Goal: Information Seeking & Learning: Learn about a topic

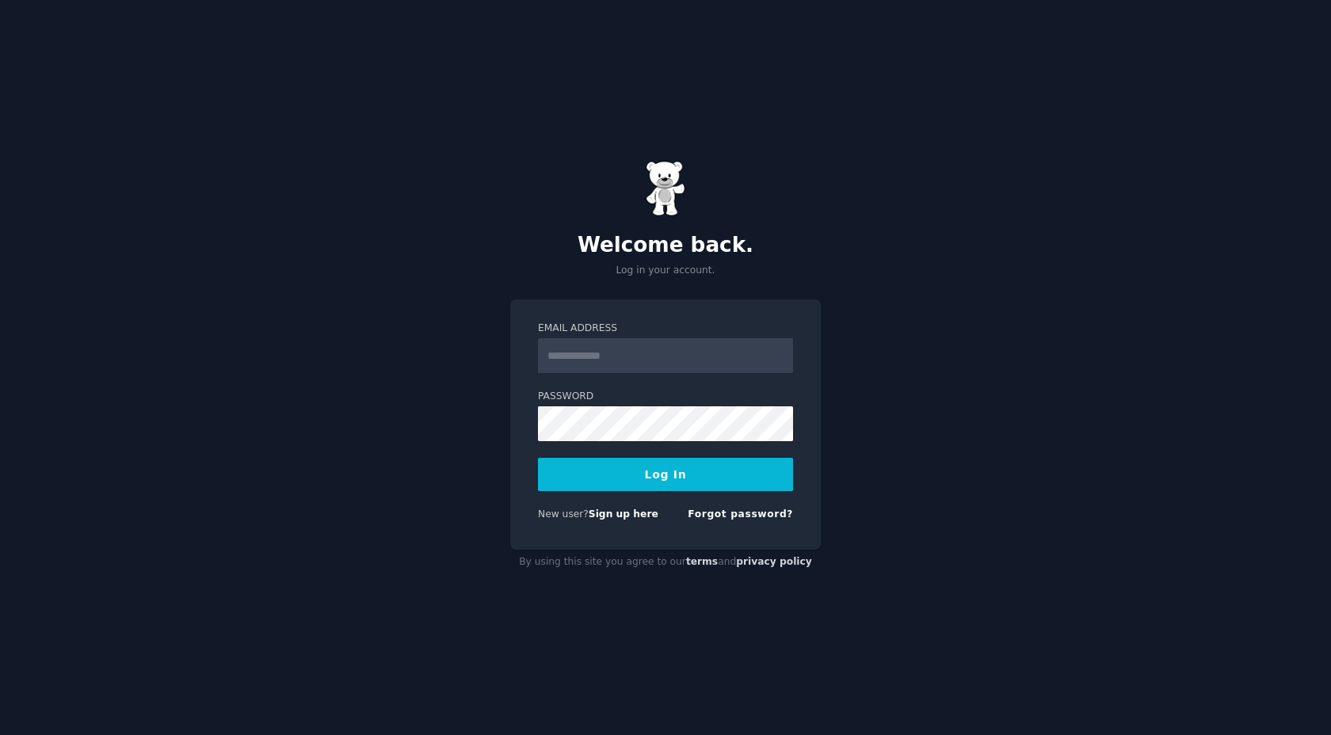
click at [660, 347] on input "Email Address" at bounding box center [665, 355] width 255 height 35
type input "**********"
click at [621, 467] on button "Log In" at bounding box center [665, 474] width 255 height 33
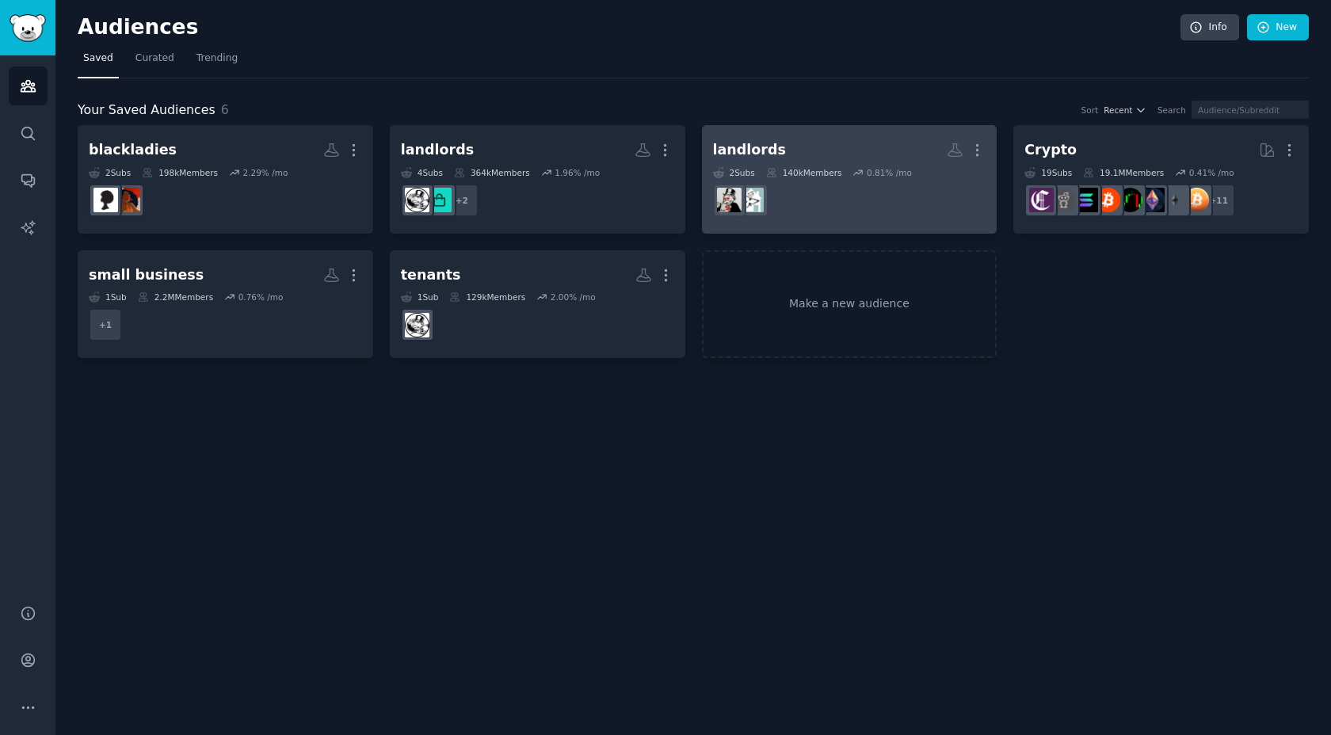
click at [872, 213] on dd "r/OntarioLandlord" at bounding box center [849, 200] width 273 height 44
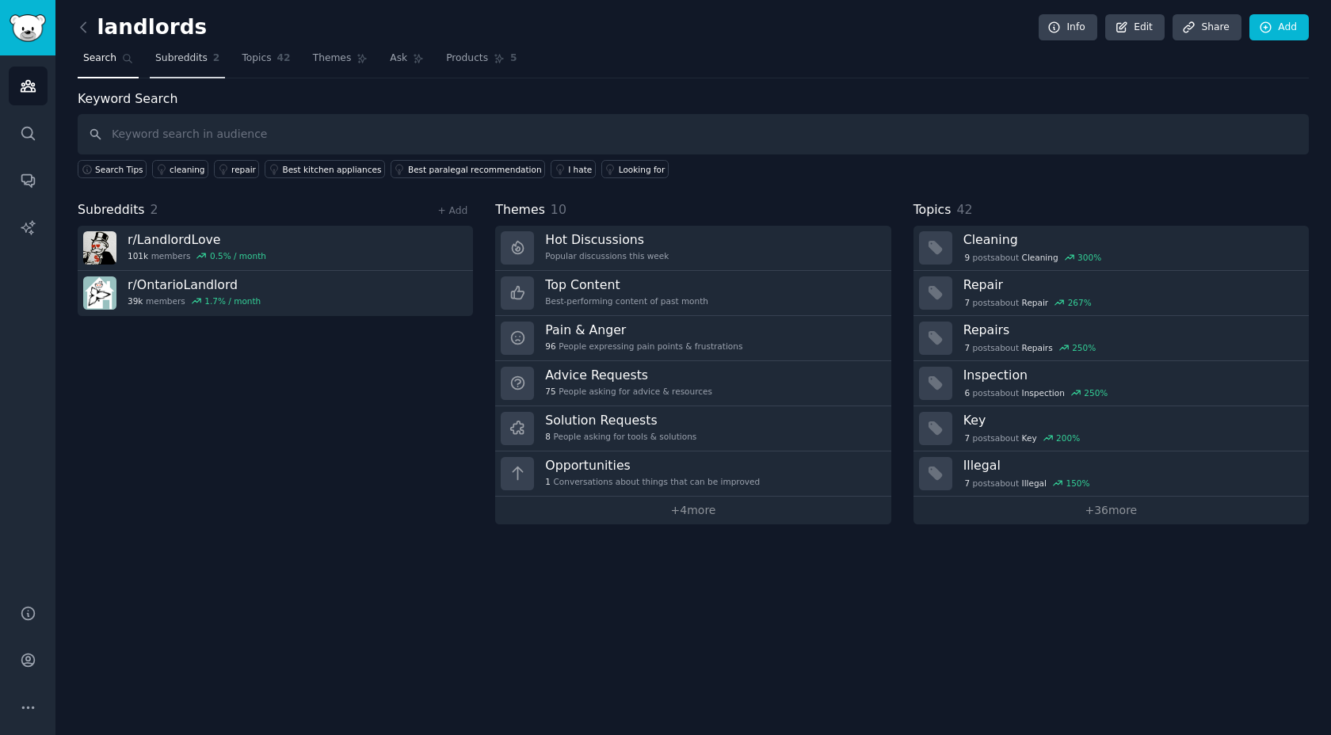
click at [192, 61] on span "Subreddits" at bounding box center [181, 59] width 52 height 14
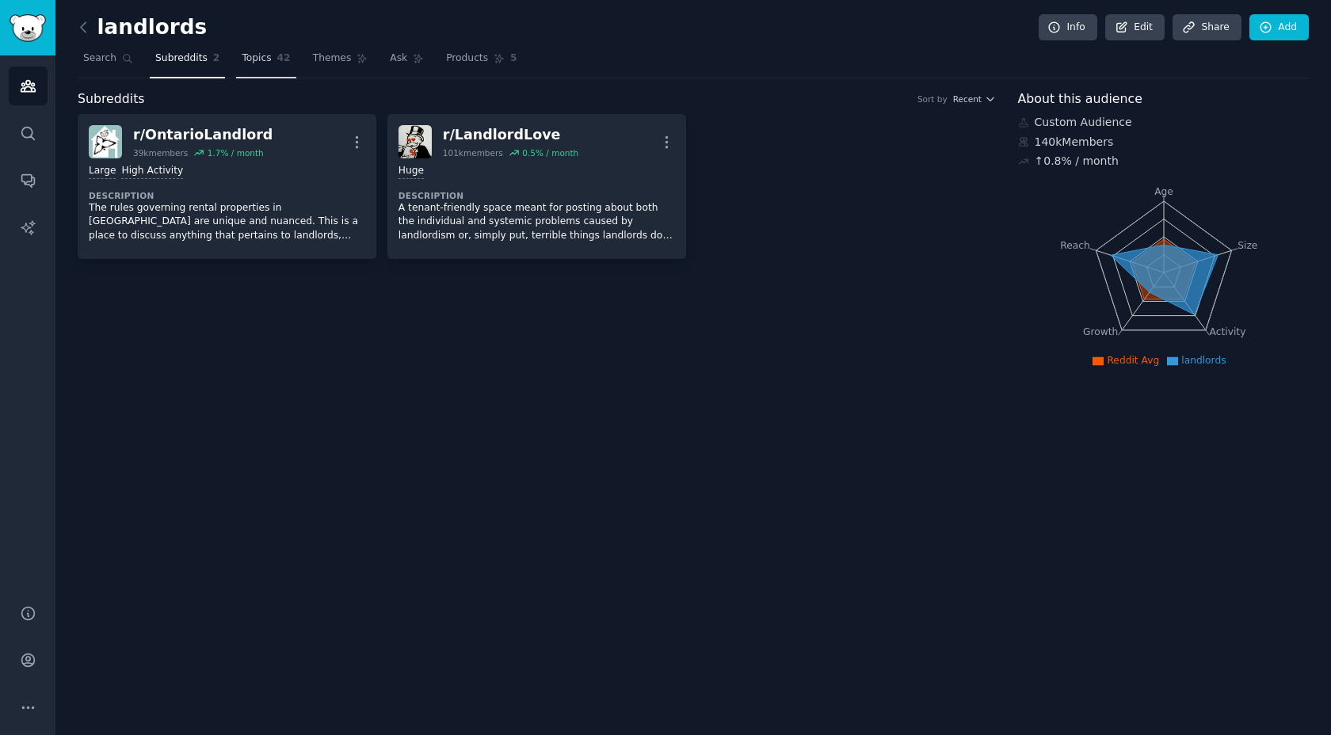
click at [281, 59] on span "42" at bounding box center [283, 59] width 13 height 14
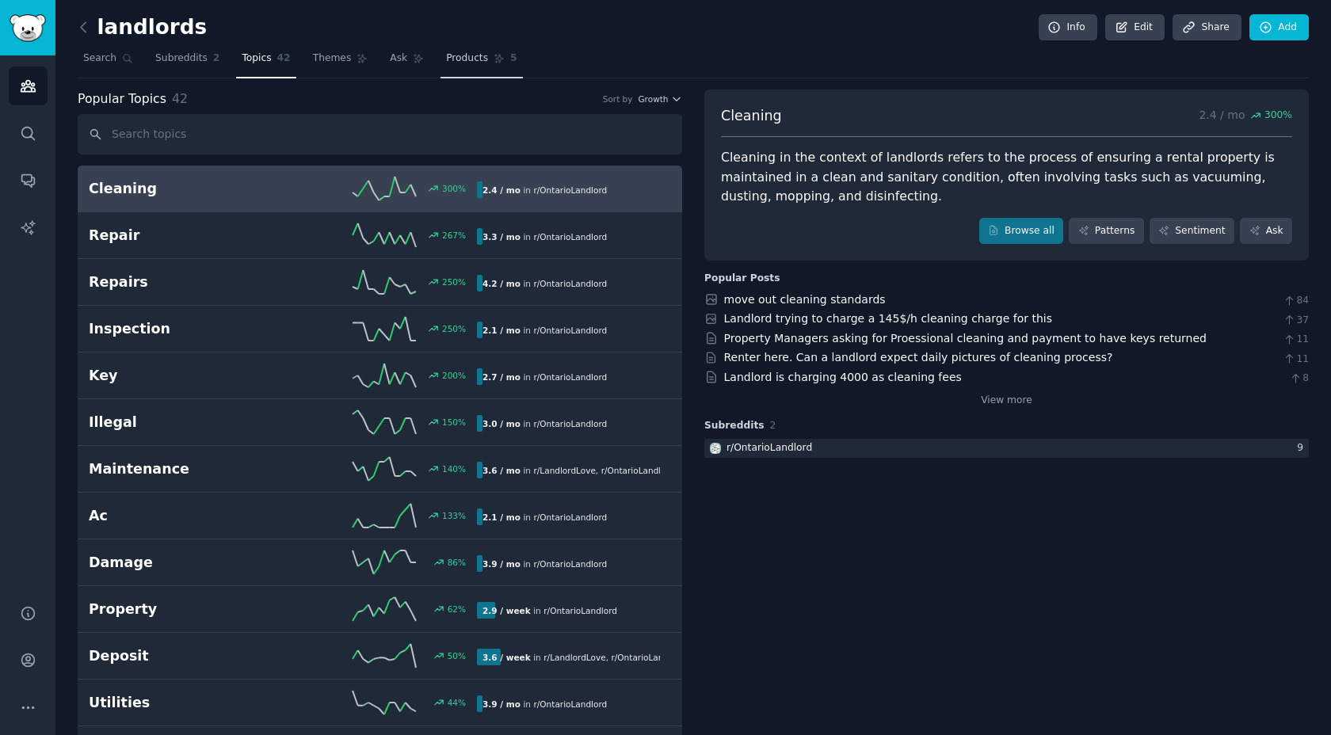
click at [460, 65] on span "Products" at bounding box center [467, 59] width 42 height 14
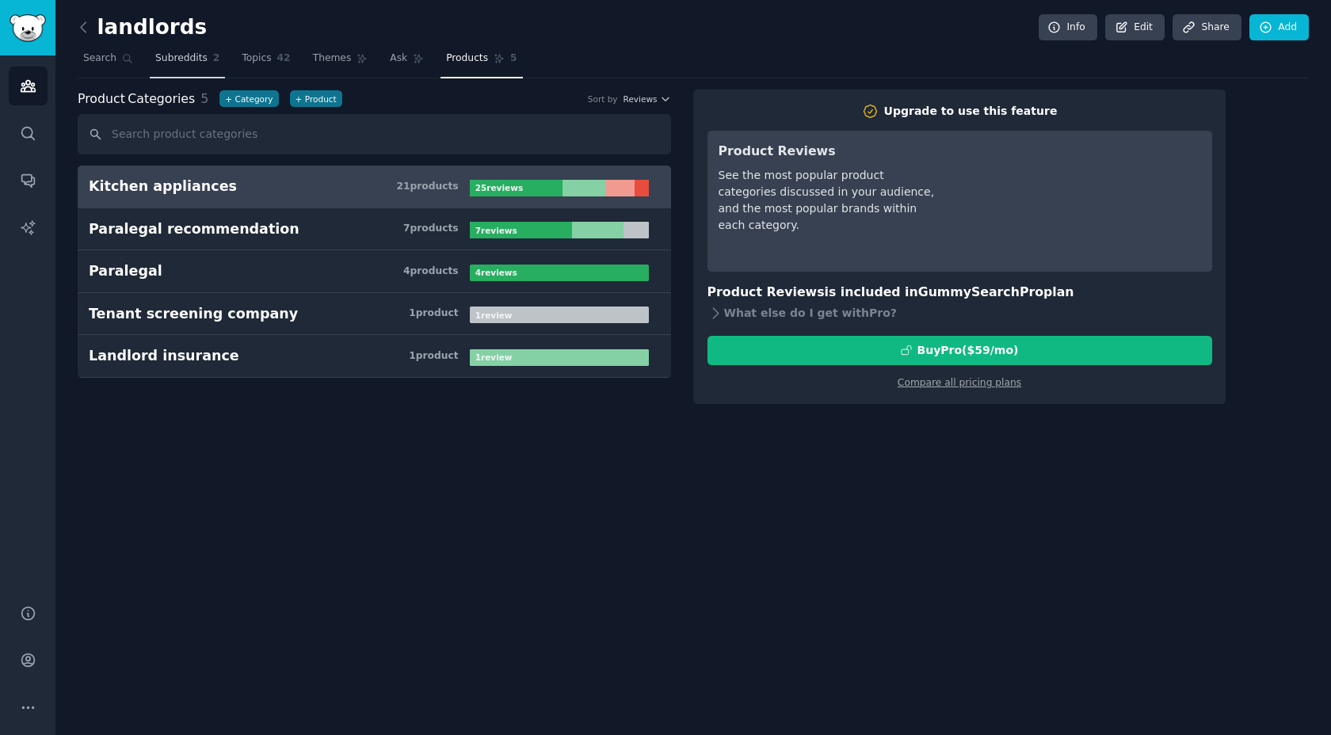
click at [200, 62] on span "Subreddits" at bounding box center [181, 59] width 52 height 14
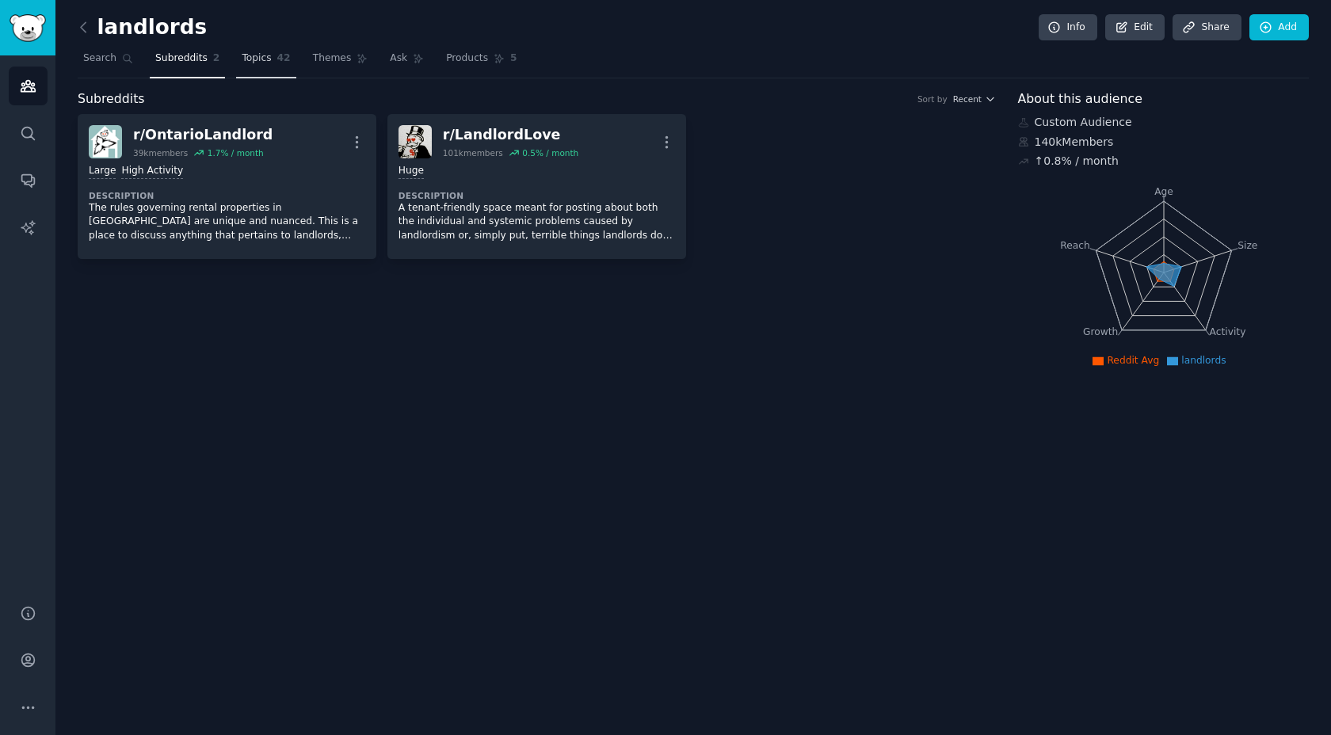
click at [287, 59] on span "42" at bounding box center [283, 59] width 13 height 14
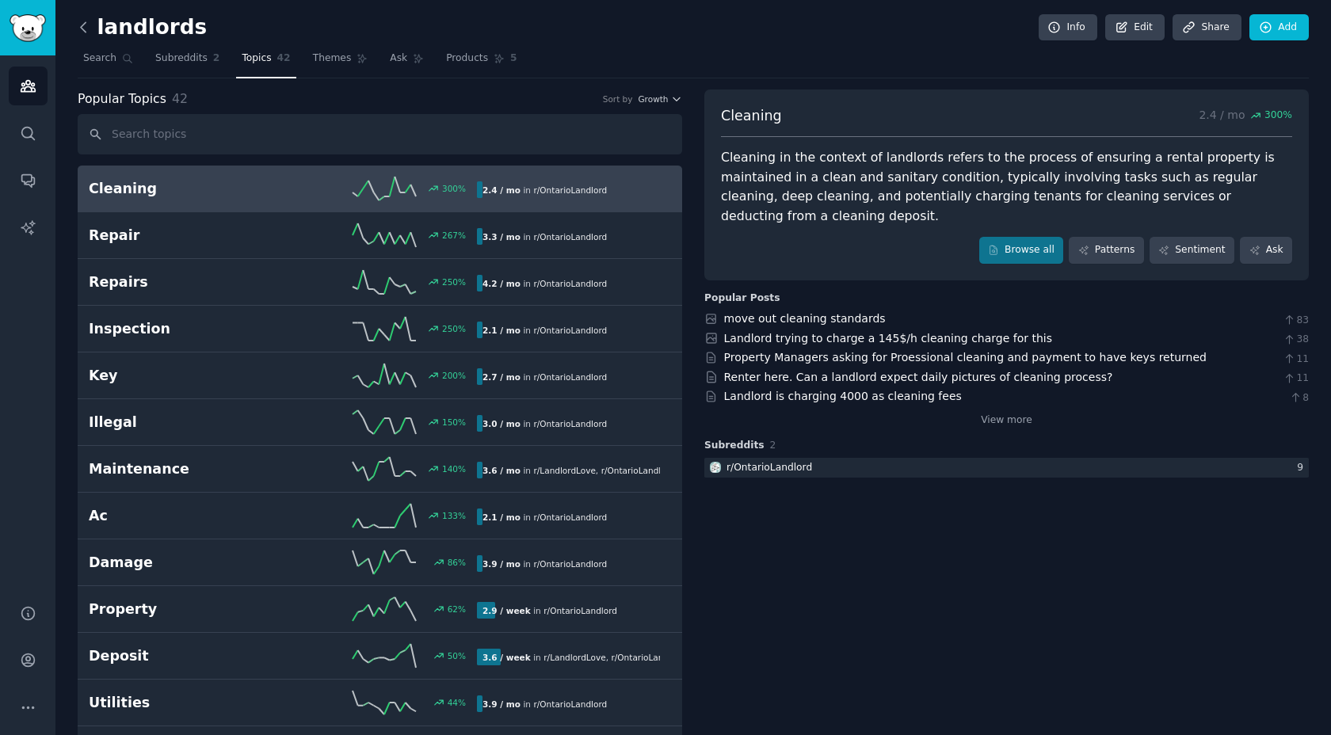
click at [80, 29] on icon at bounding box center [83, 27] width 17 height 17
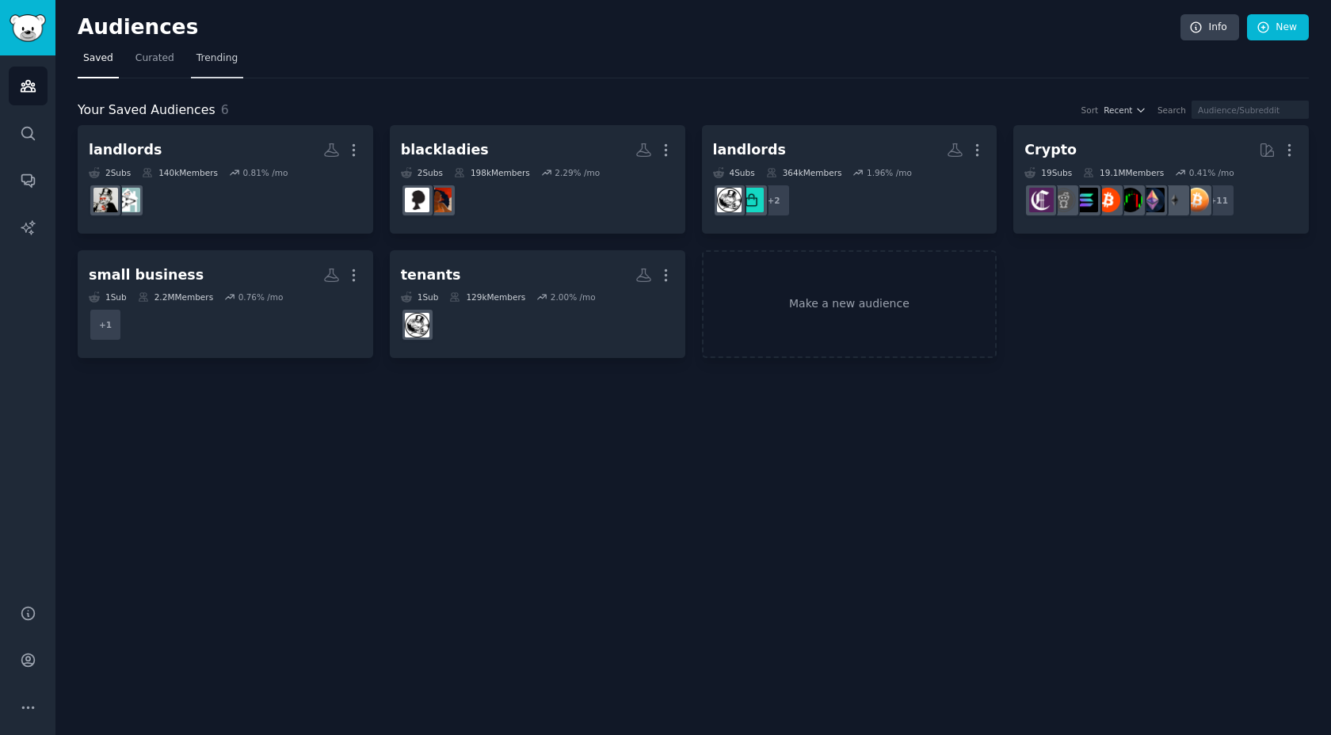
click at [221, 63] on span "Trending" at bounding box center [217, 59] width 41 height 14
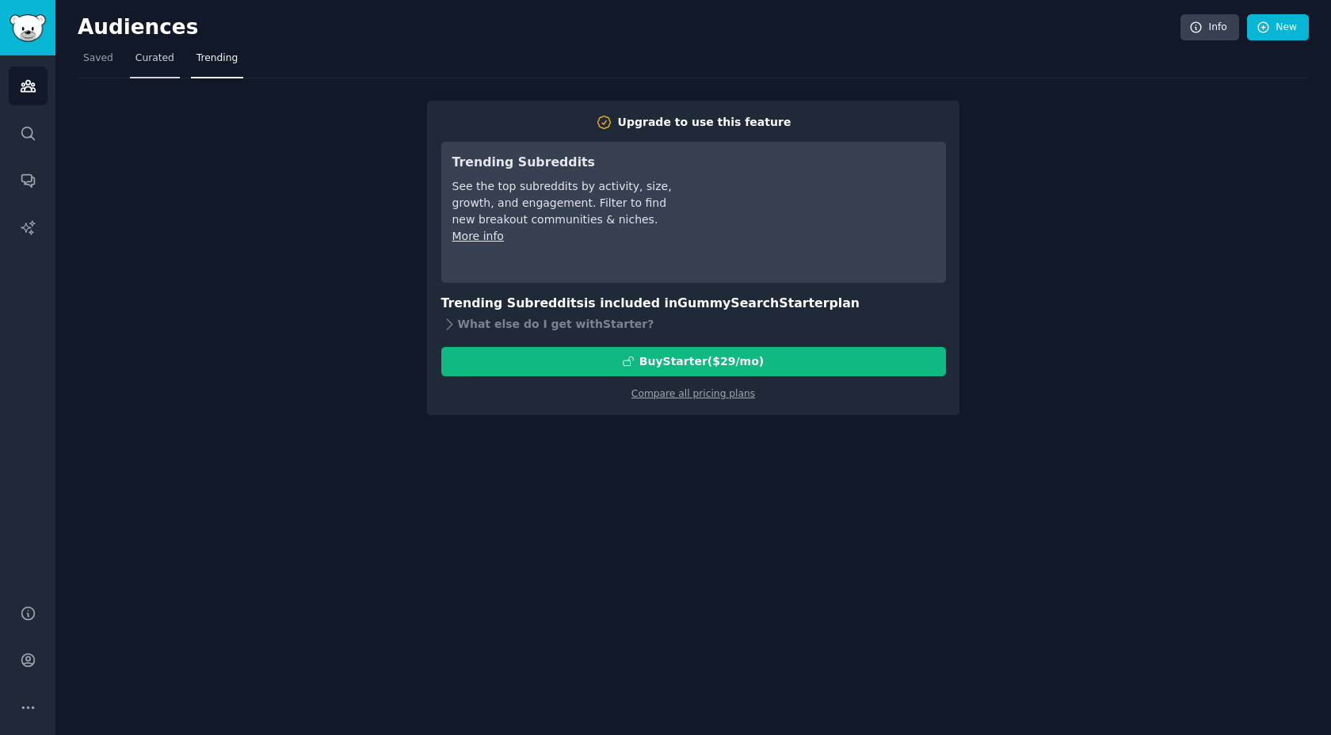
click at [136, 57] on span "Curated" at bounding box center [155, 59] width 39 height 14
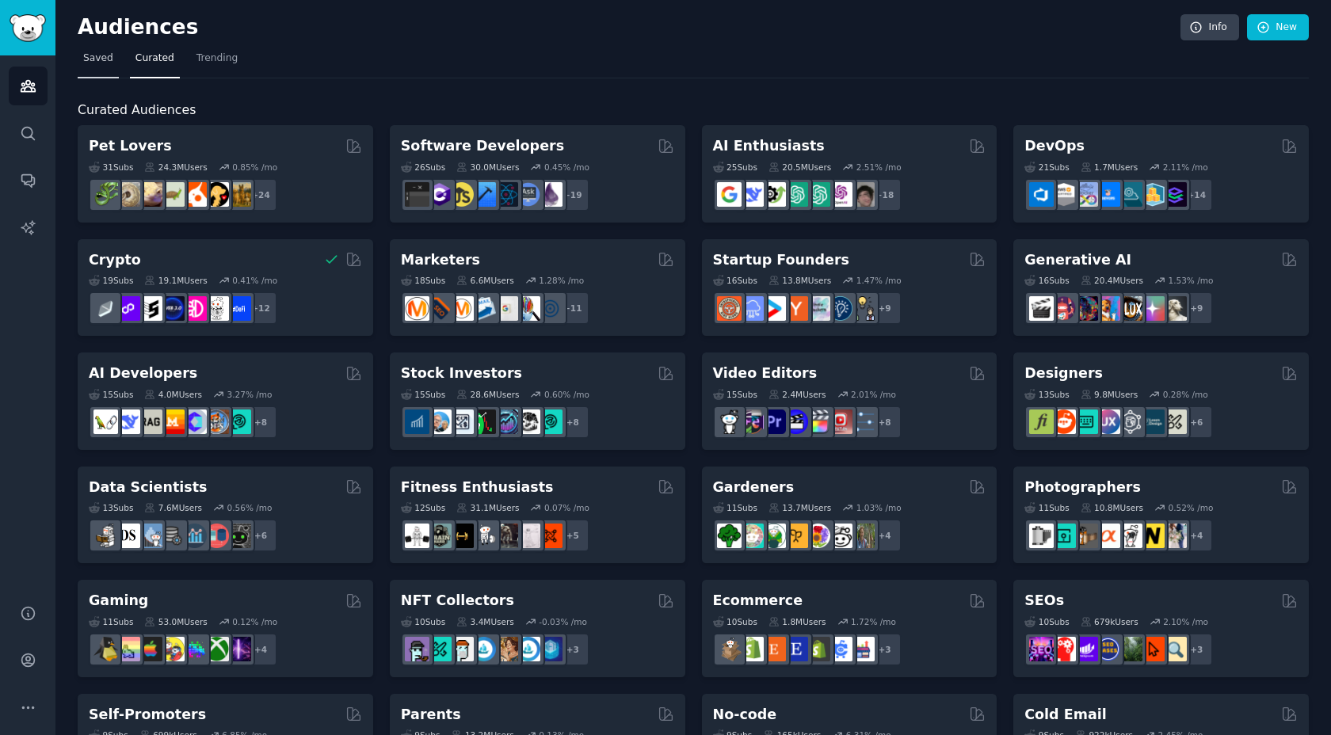
click at [114, 60] on link "Saved" at bounding box center [98, 62] width 41 height 32
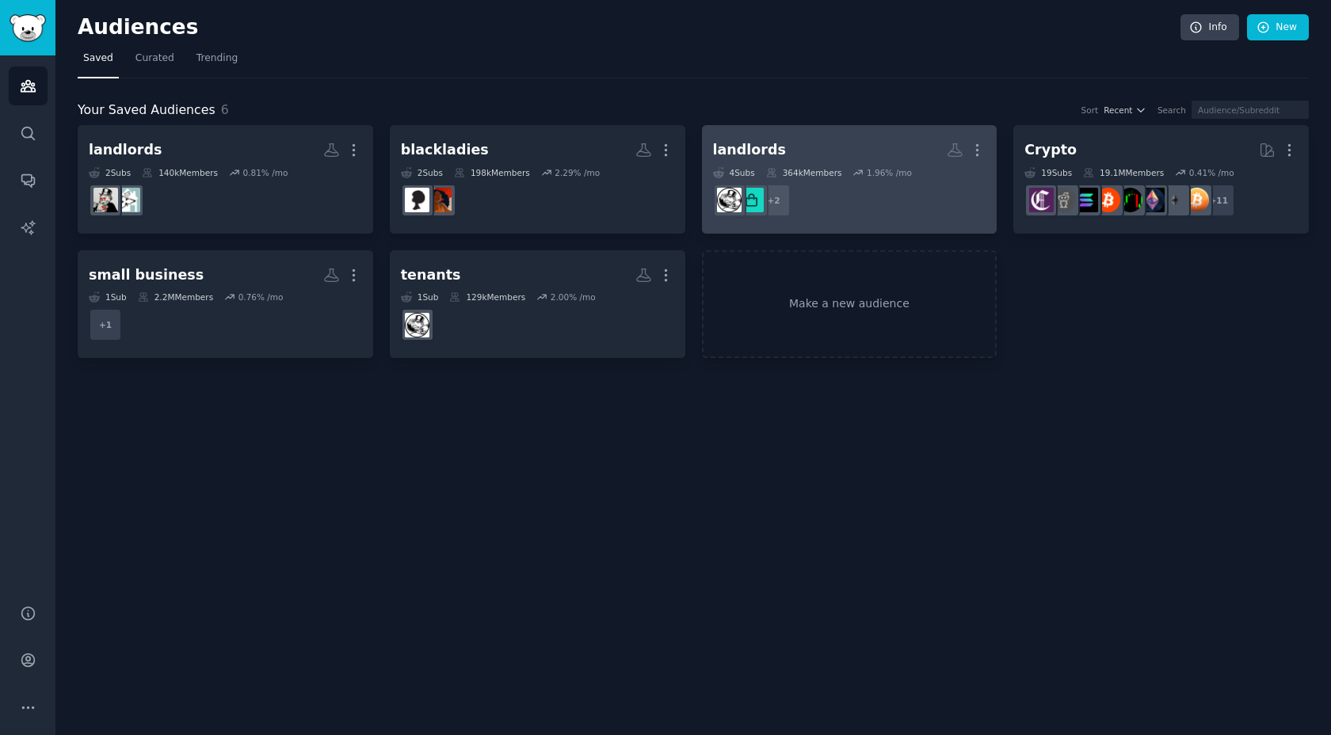
click at [886, 208] on dd "r/Landlord, r/landlords + 2" at bounding box center [849, 200] width 273 height 44
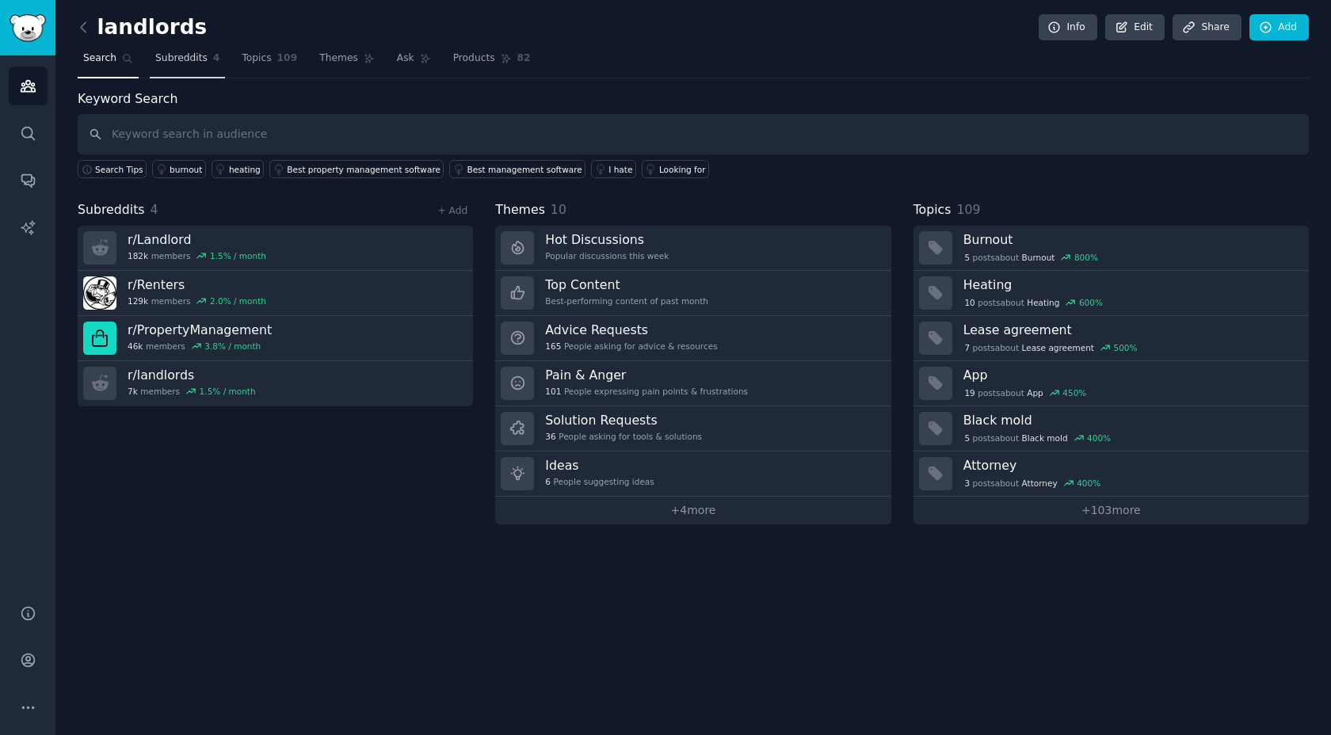
click at [164, 65] on link "Subreddits 4" at bounding box center [187, 62] width 75 height 32
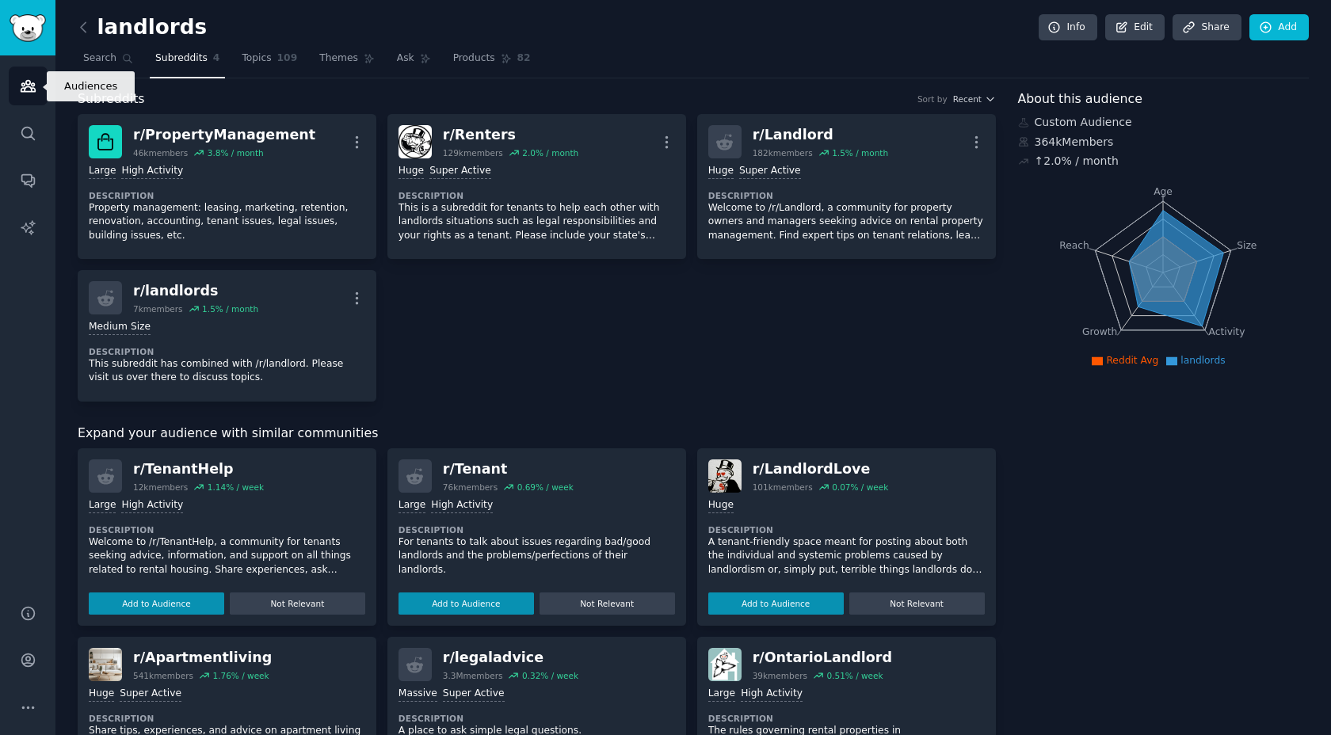
click at [32, 88] on icon "Sidebar" at bounding box center [28, 86] width 14 height 11
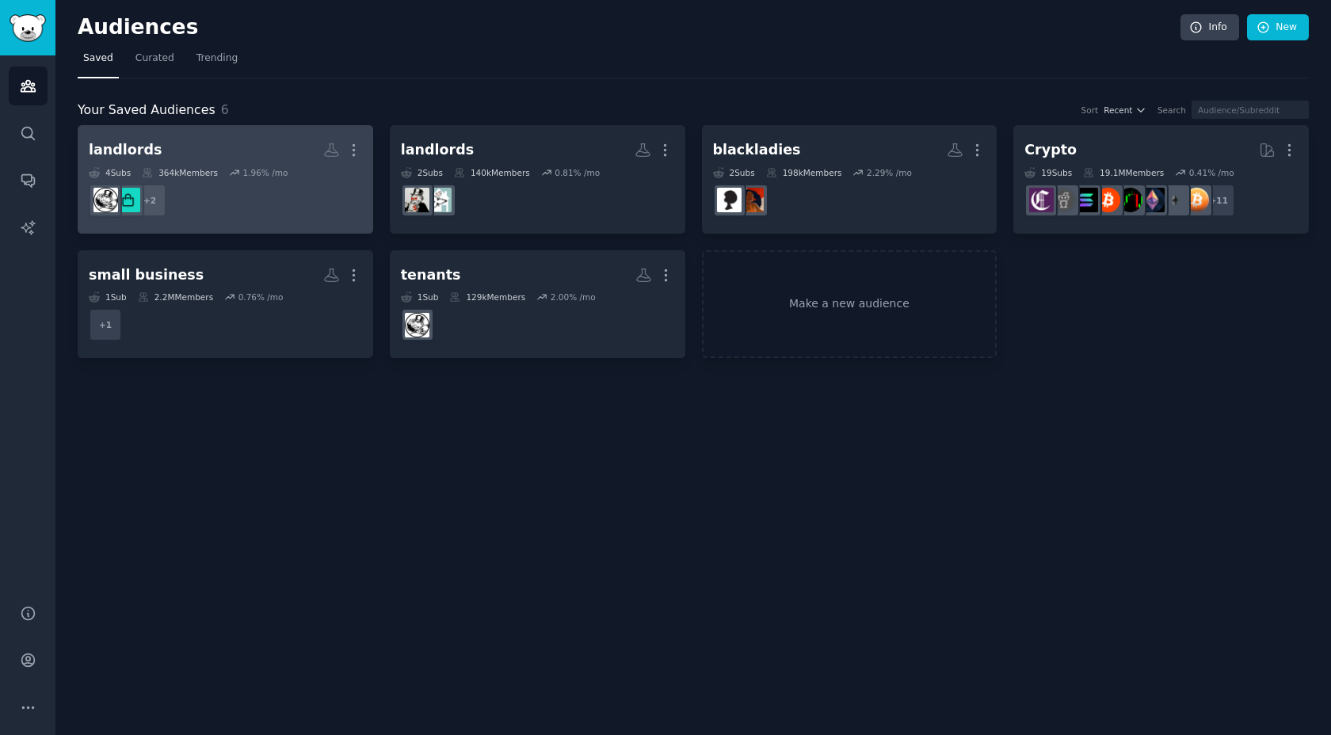
click at [246, 201] on dd "+ 2" at bounding box center [225, 200] width 273 height 44
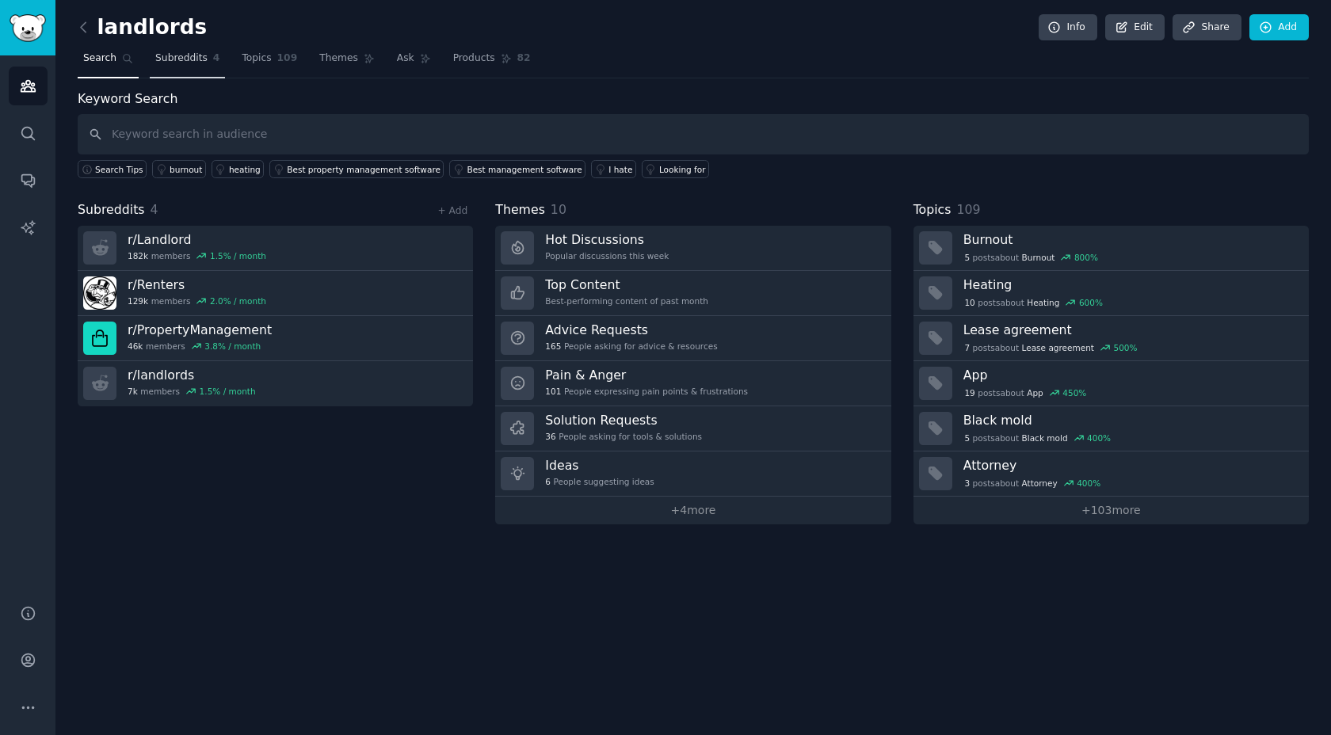
click at [191, 60] on span "Subreddits" at bounding box center [181, 59] width 52 height 14
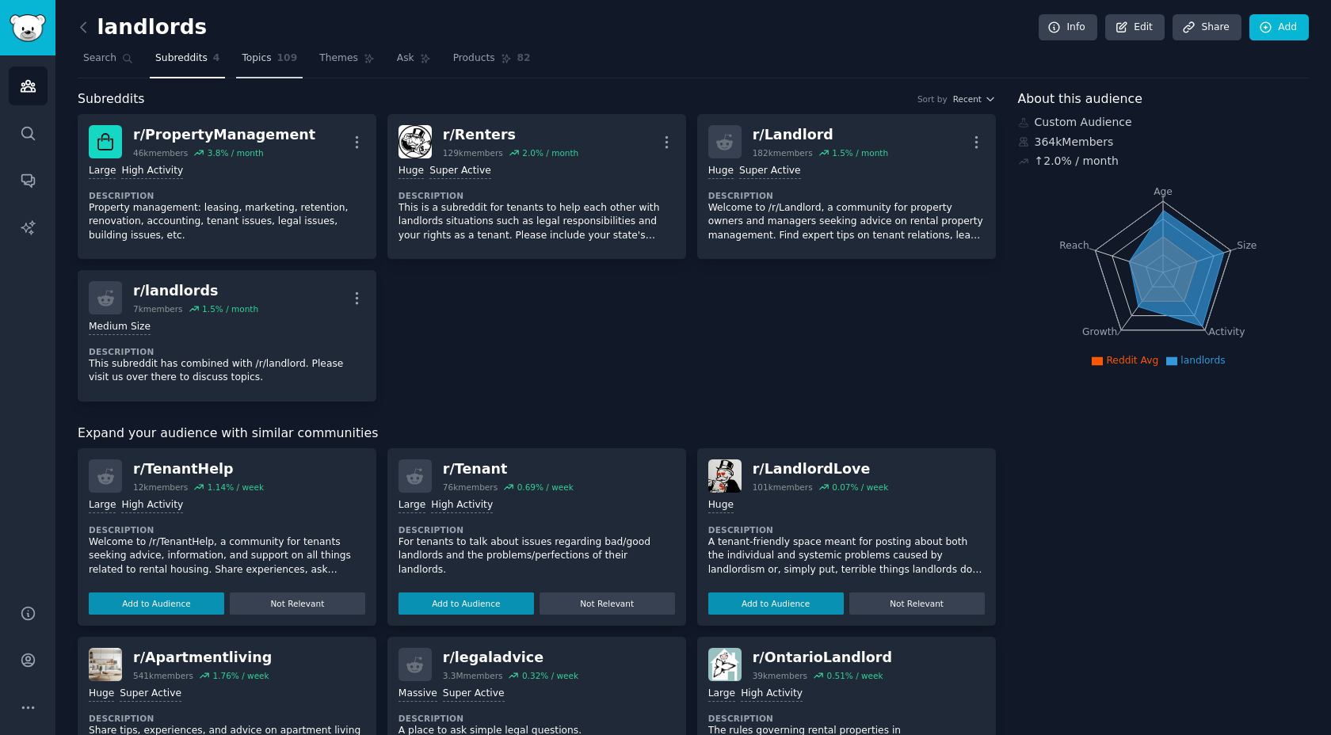
click at [269, 61] on span "Topics" at bounding box center [256, 59] width 29 height 14
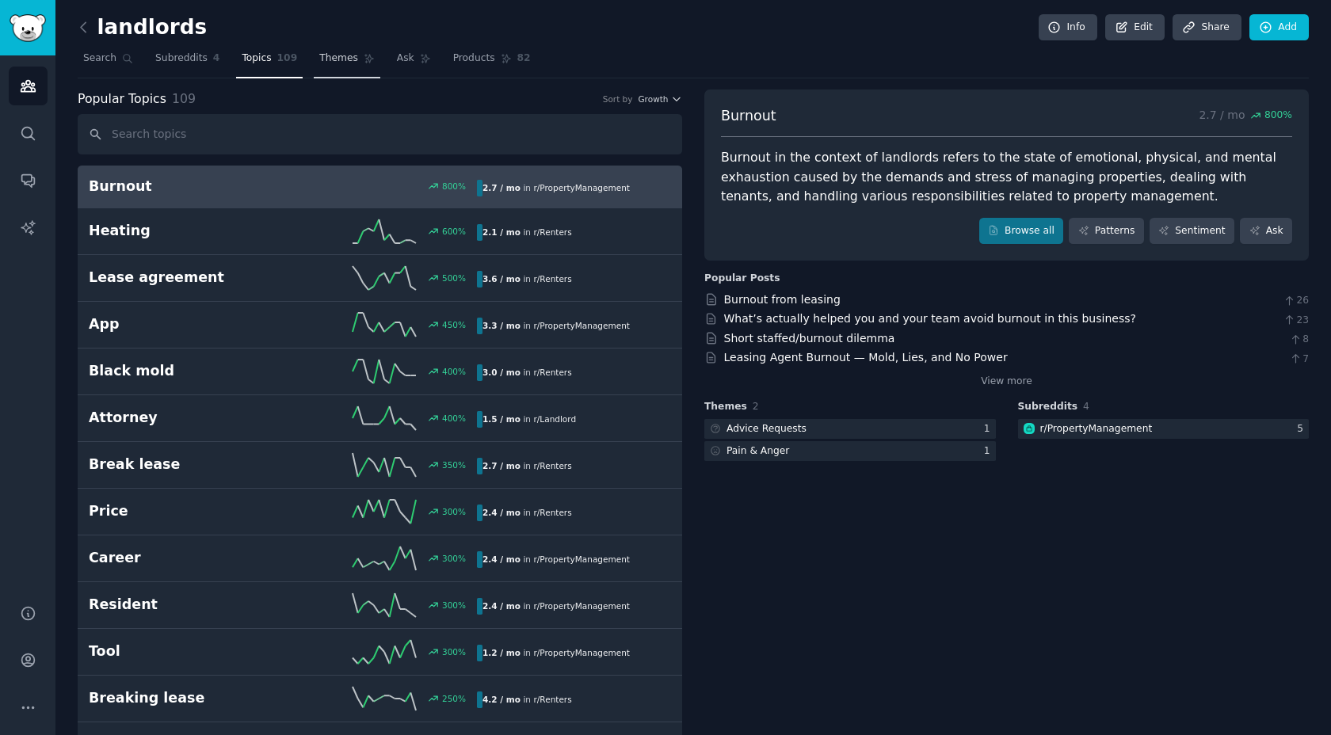
click at [348, 55] on span "Themes" at bounding box center [338, 59] width 39 height 14
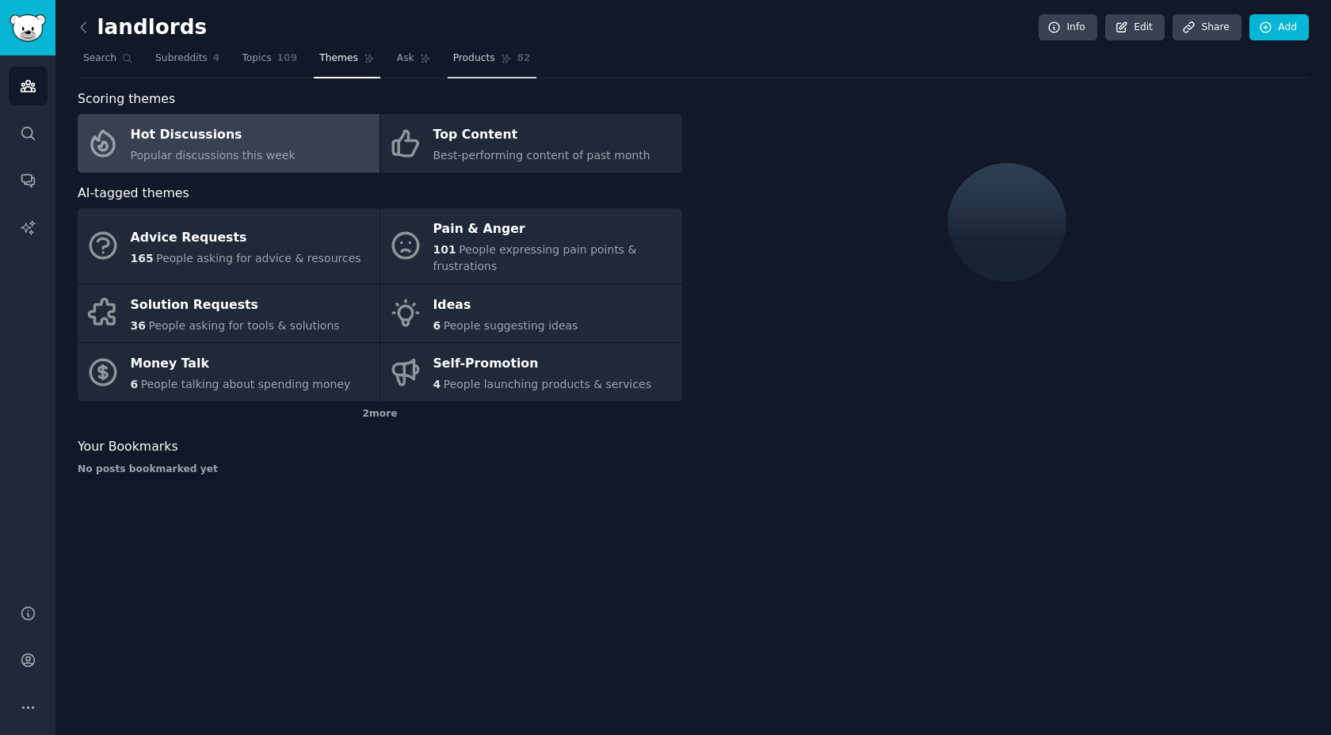
click at [479, 61] on span "Products" at bounding box center [474, 59] width 42 height 14
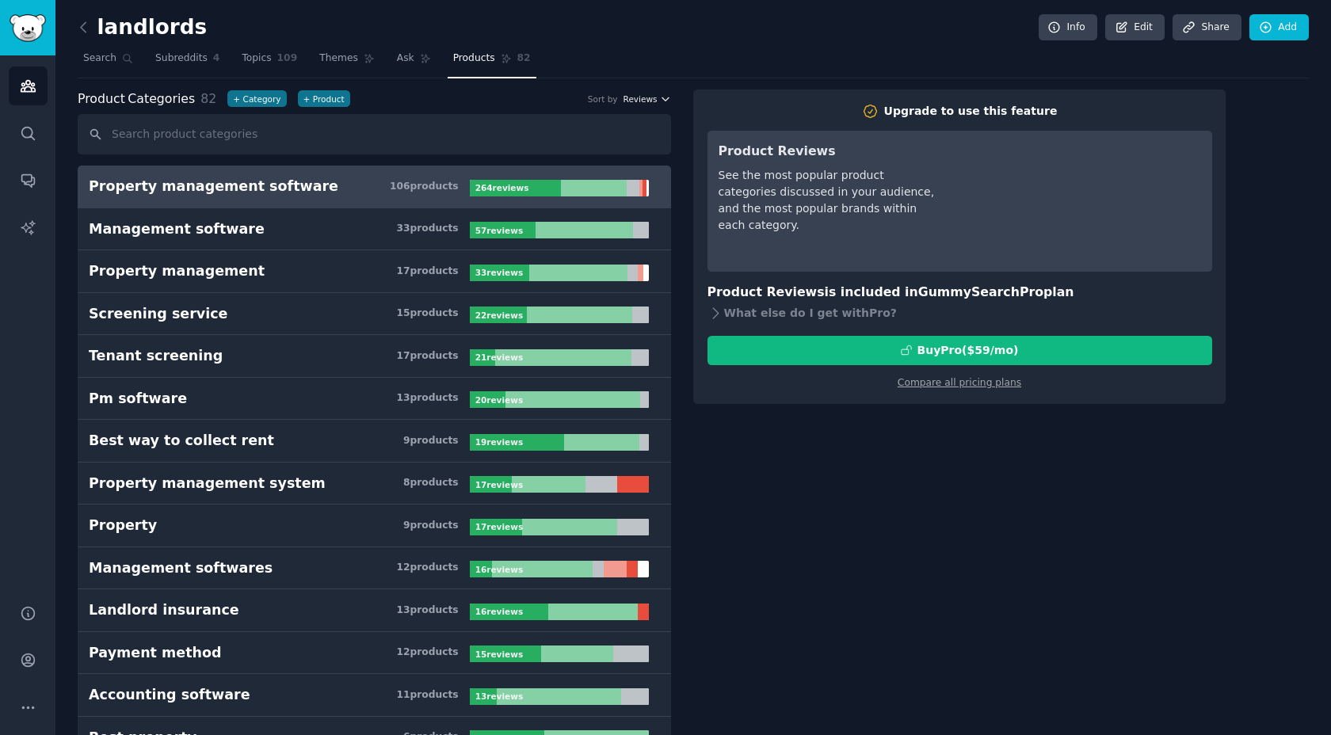
click at [665, 99] on icon "button" at bounding box center [665, 99] width 11 height 11
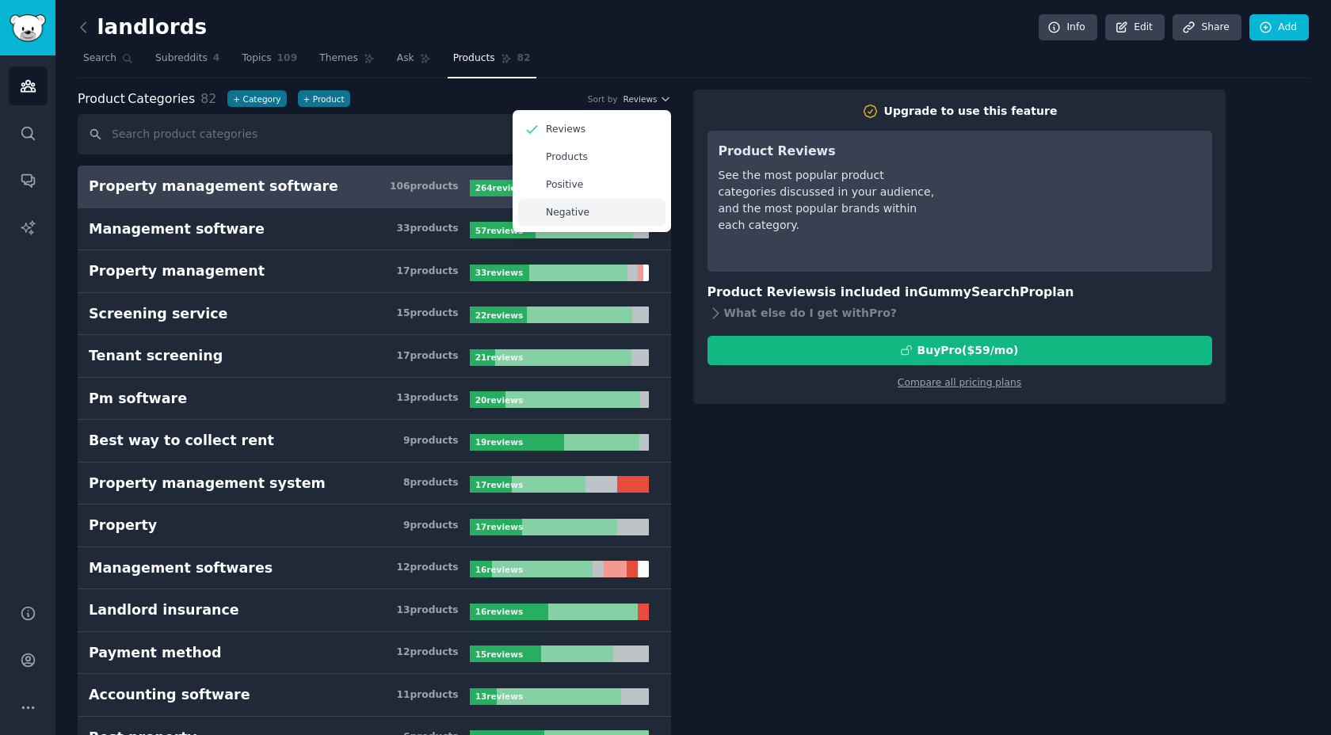
click at [588, 213] on div "Negative" at bounding box center [591, 213] width 147 height 28
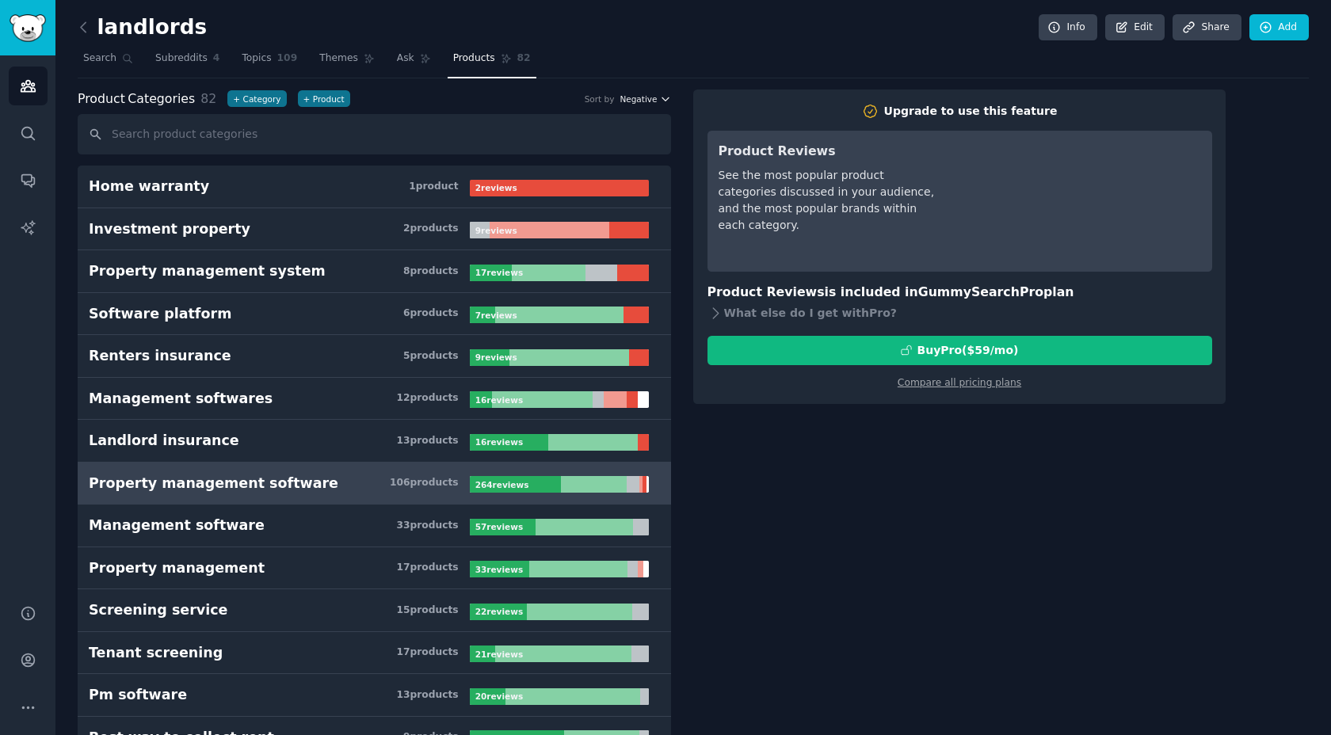
click at [661, 99] on icon "button" at bounding box center [665, 99] width 11 height 11
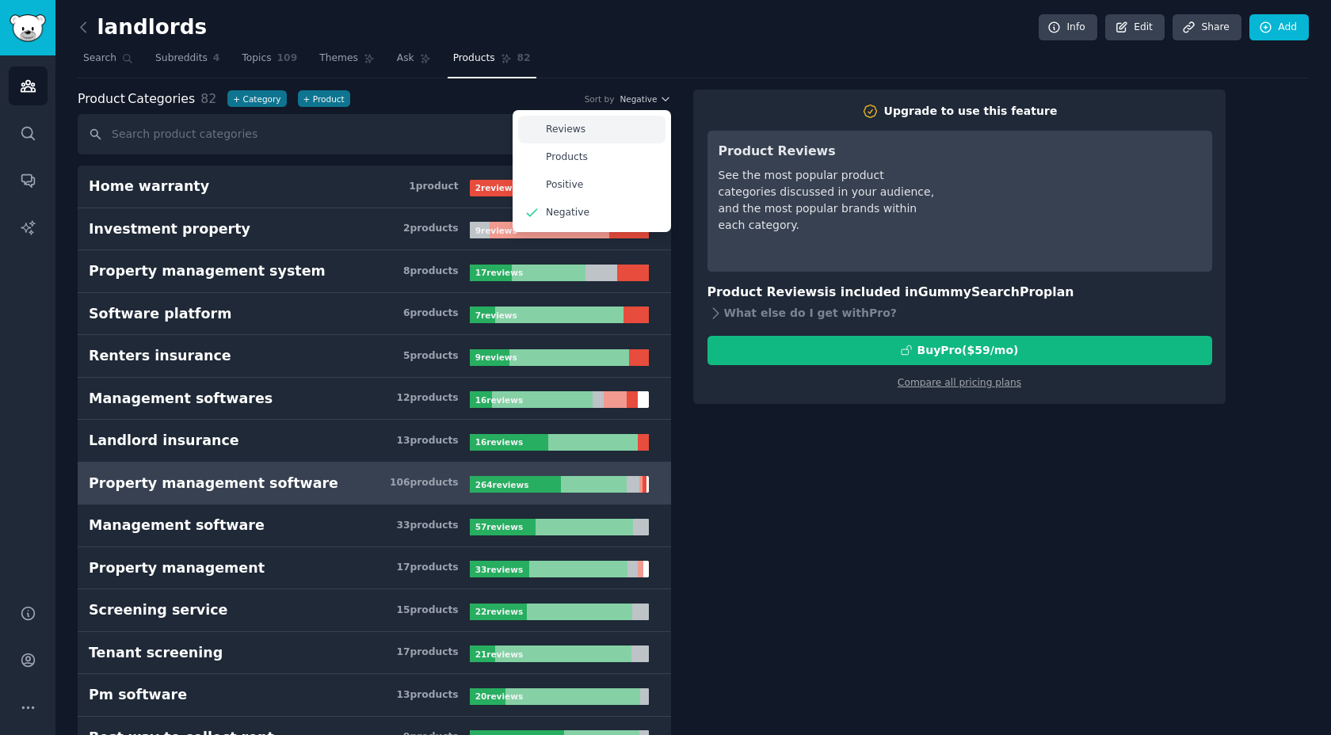
click at [597, 134] on div "Reviews" at bounding box center [591, 130] width 147 height 28
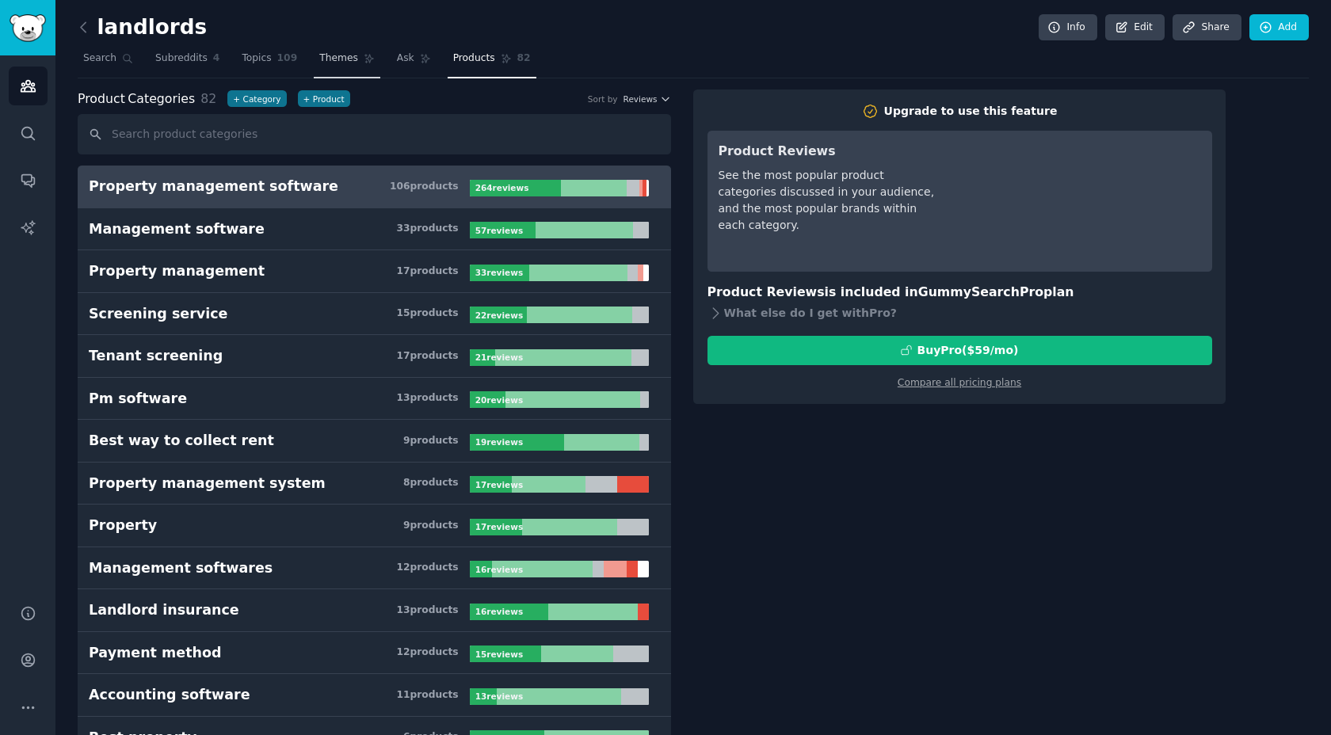
click at [334, 57] on span "Themes" at bounding box center [338, 59] width 39 height 14
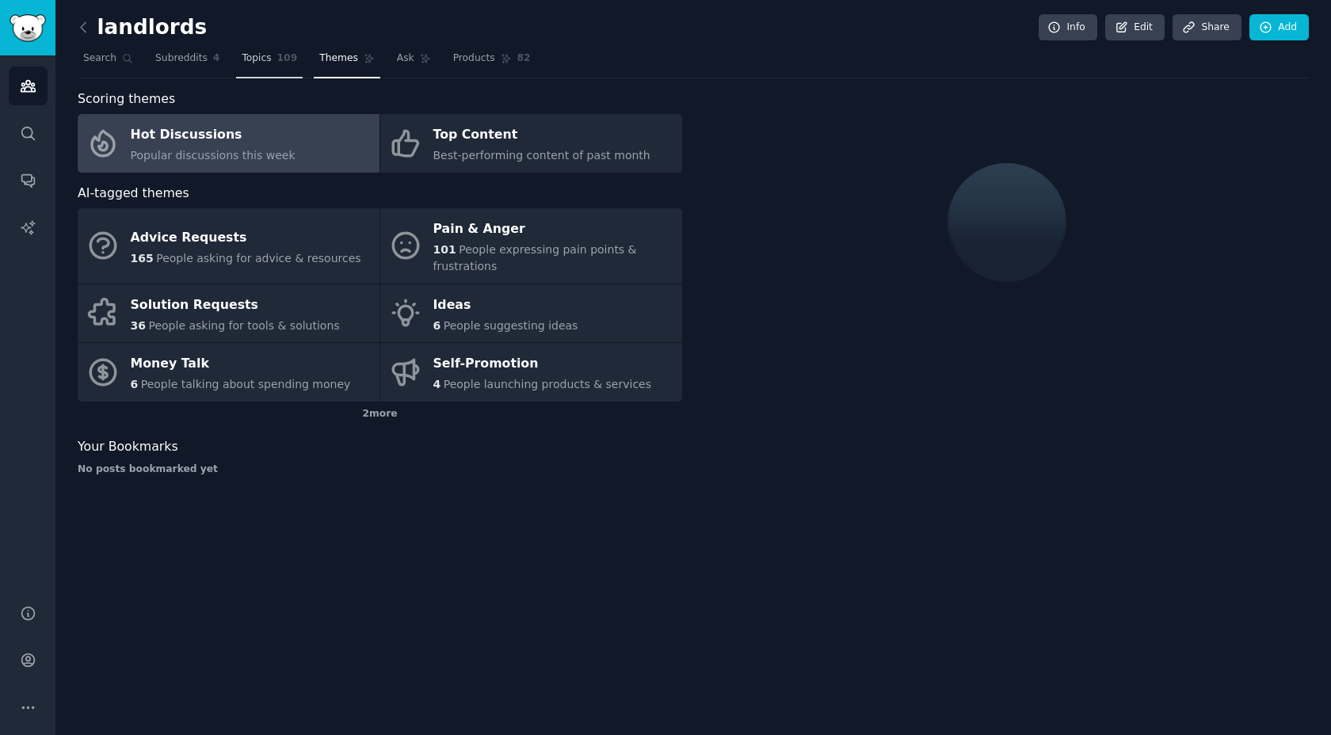
click at [259, 56] on span "Topics" at bounding box center [256, 59] width 29 height 14
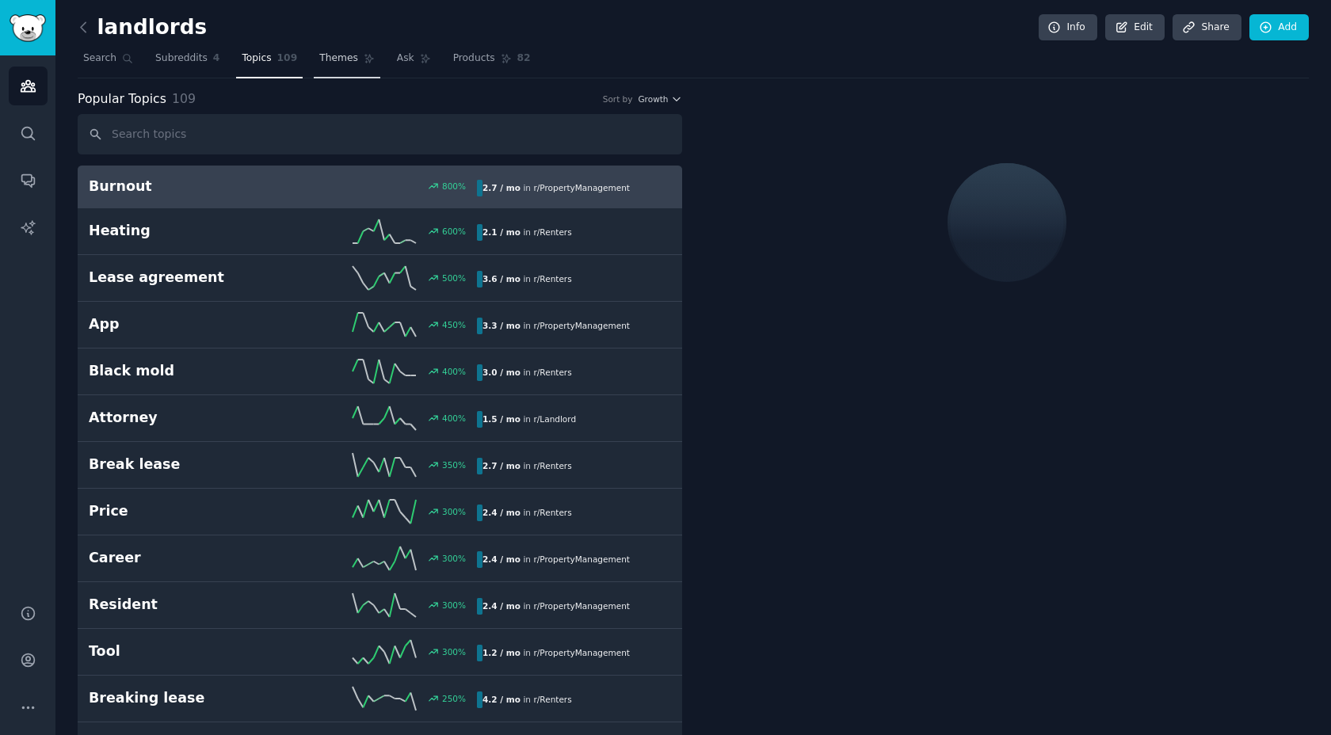
click at [346, 53] on span "Themes" at bounding box center [338, 59] width 39 height 14
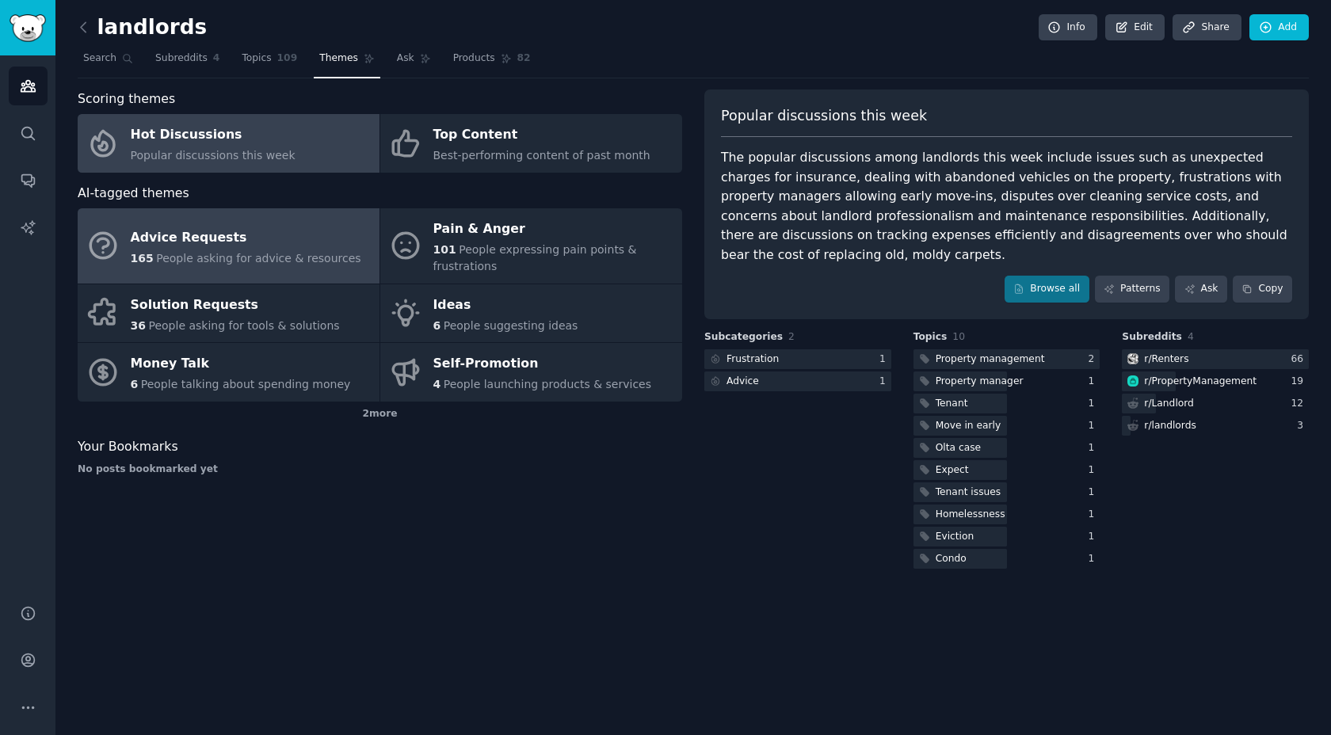
click at [238, 239] on div "Advice Requests" at bounding box center [246, 237] width 231 height 25
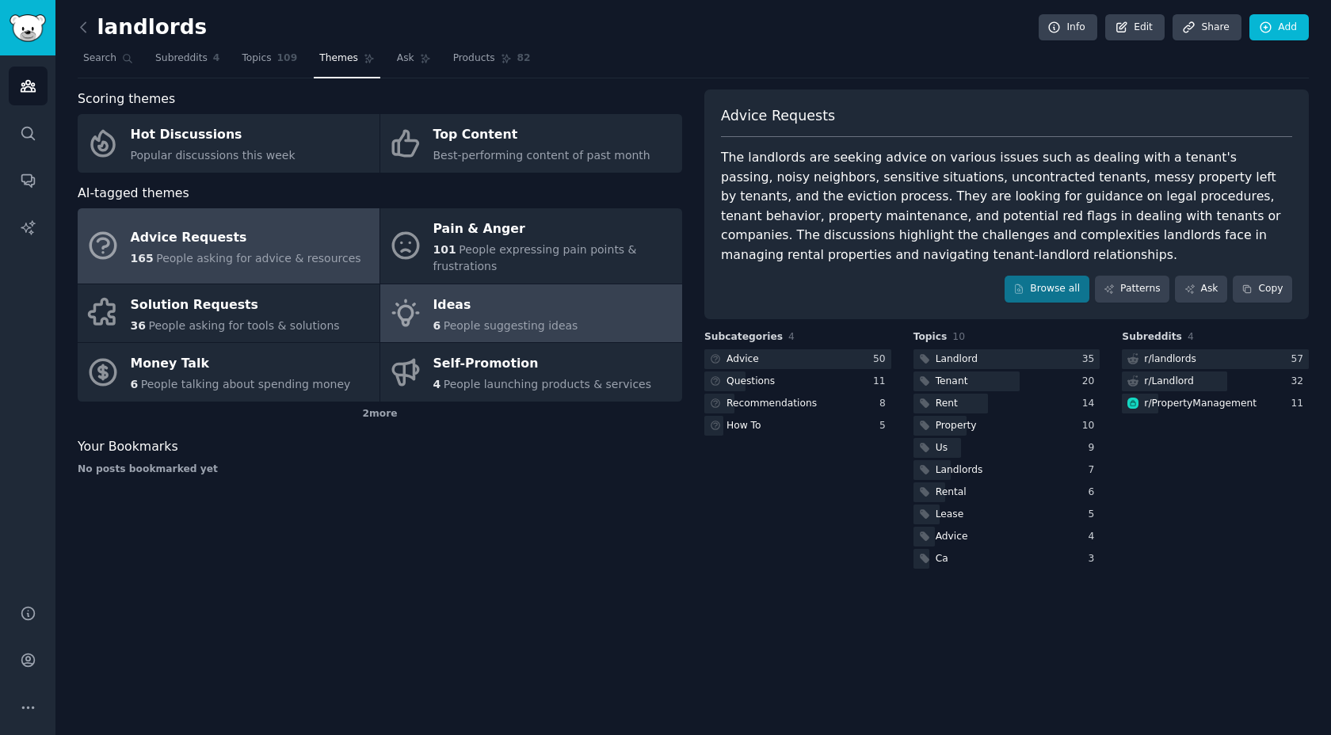
click at [464, 326] on span "People suggesting ideas" at bounding box center [511, 325] width 135 height 13
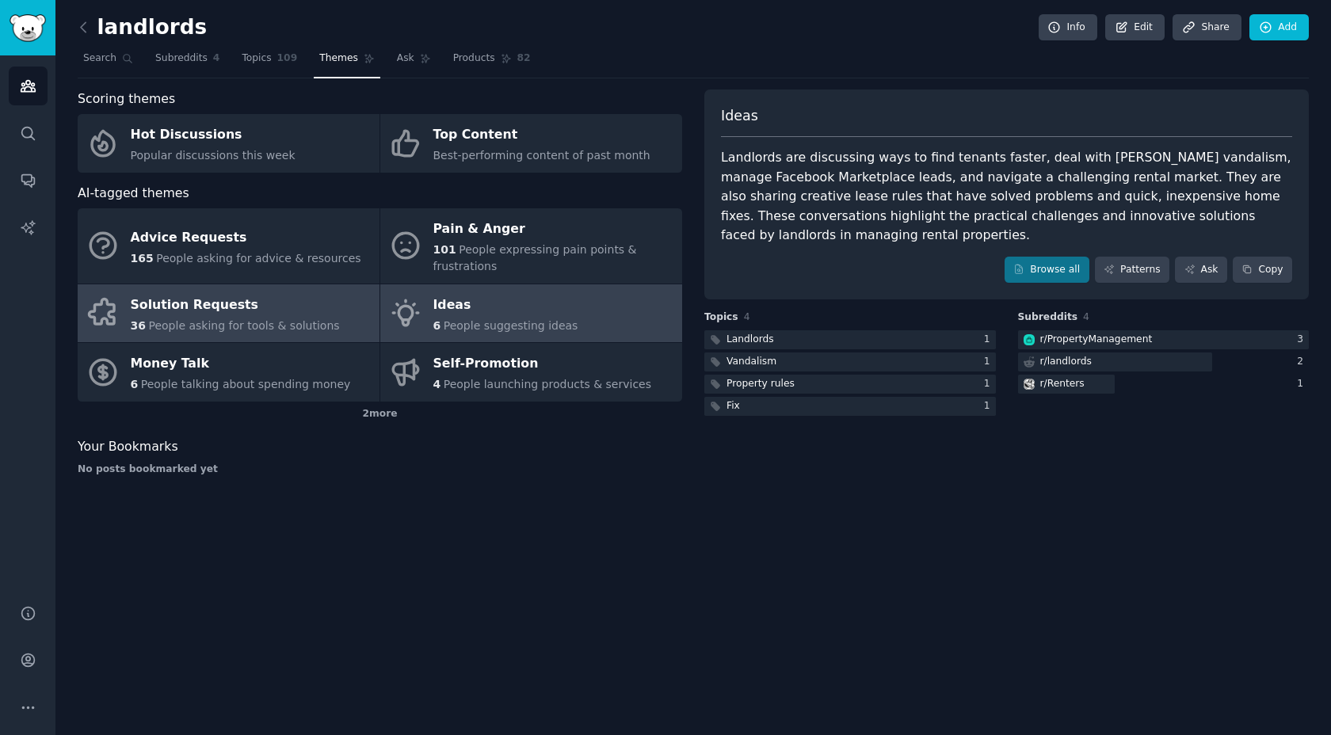
click at [262, 325] on span "People asking for tools & solutions" at bounding box center [243, 325] width 191 height 13
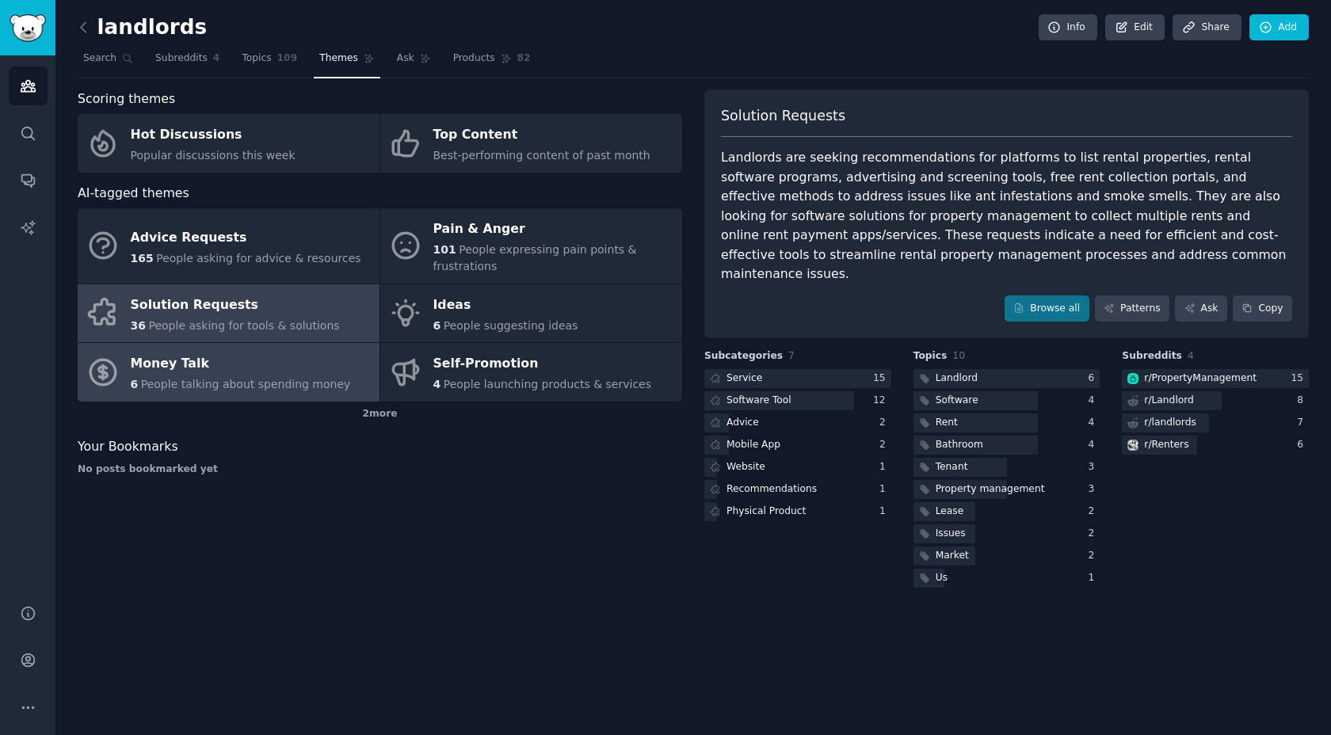
click at [280, 369] on div "Money Talk" at bounding box center [241, 364] width 220 height 25
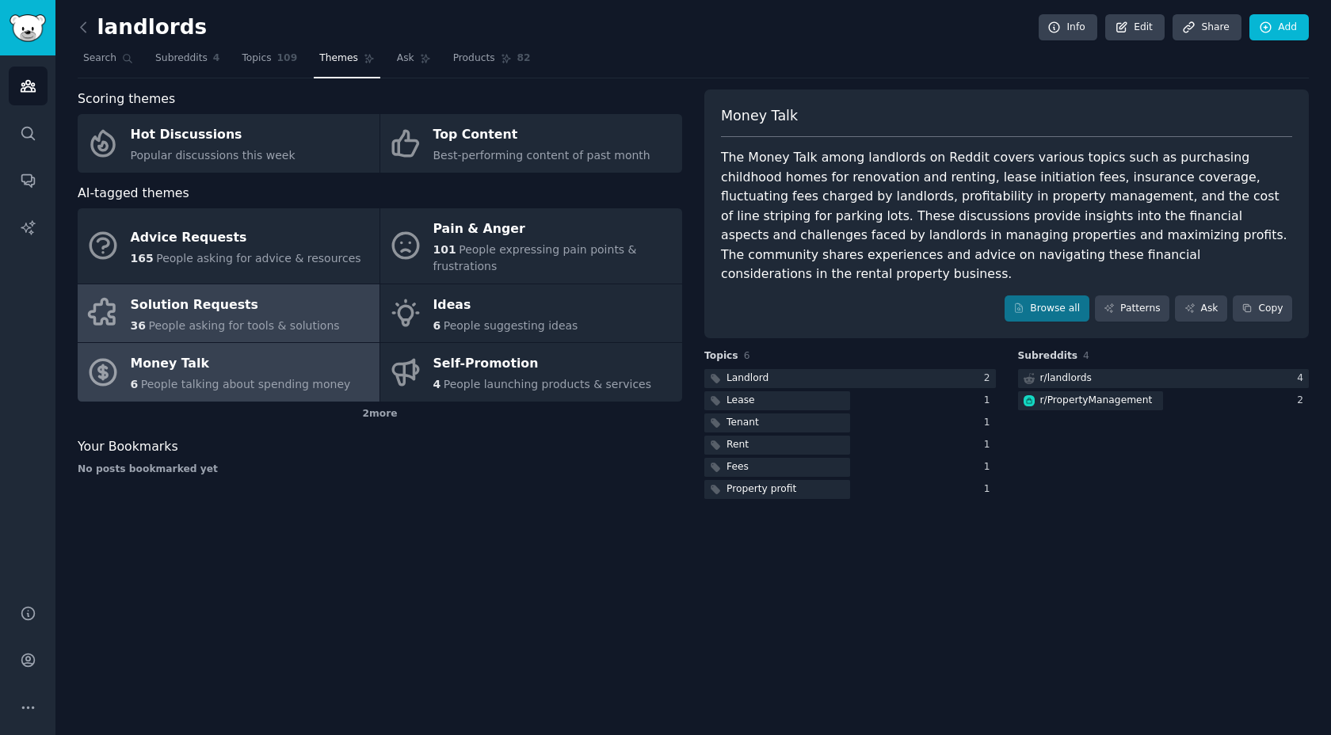
click at [268, 326] on span "People asking for tools & solutions" at bounding box center [243, 325] width 191 height 13
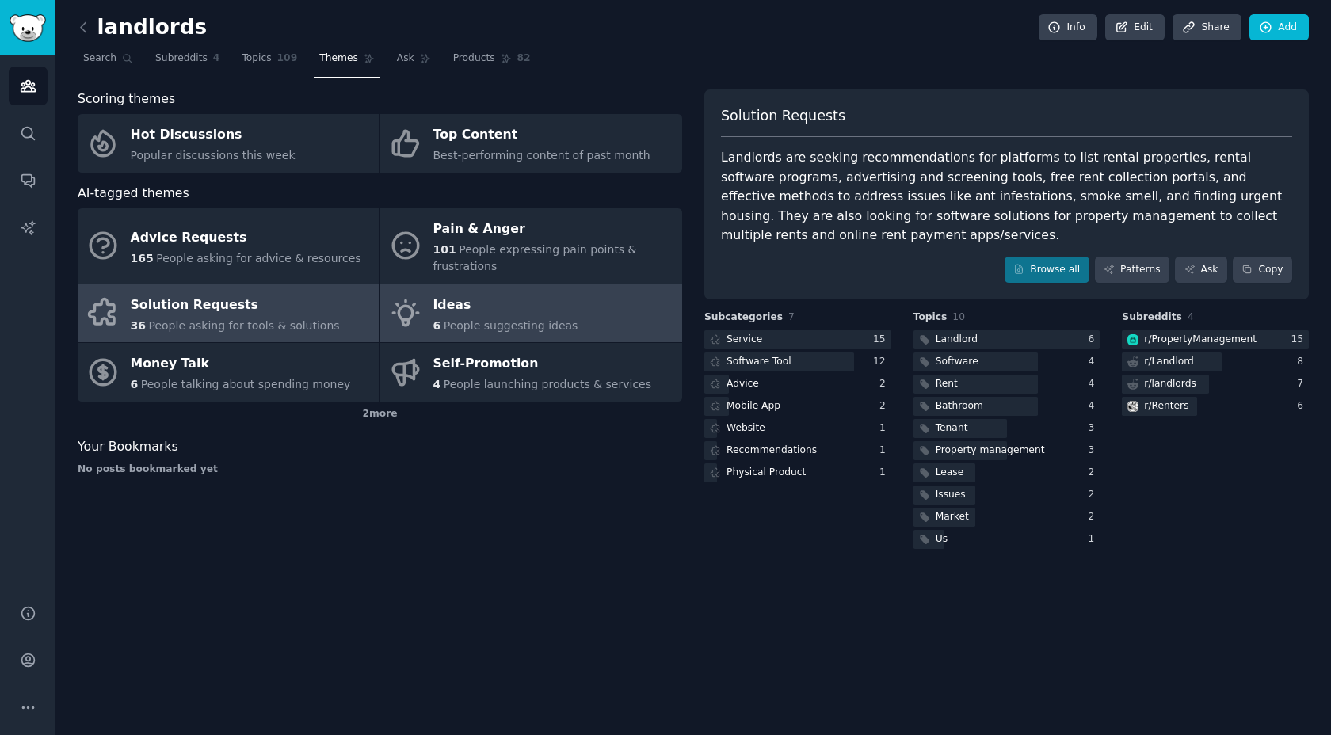
click at [484, 308] on div "Ideas" at bounding box center [505, 304] width 145 height 25
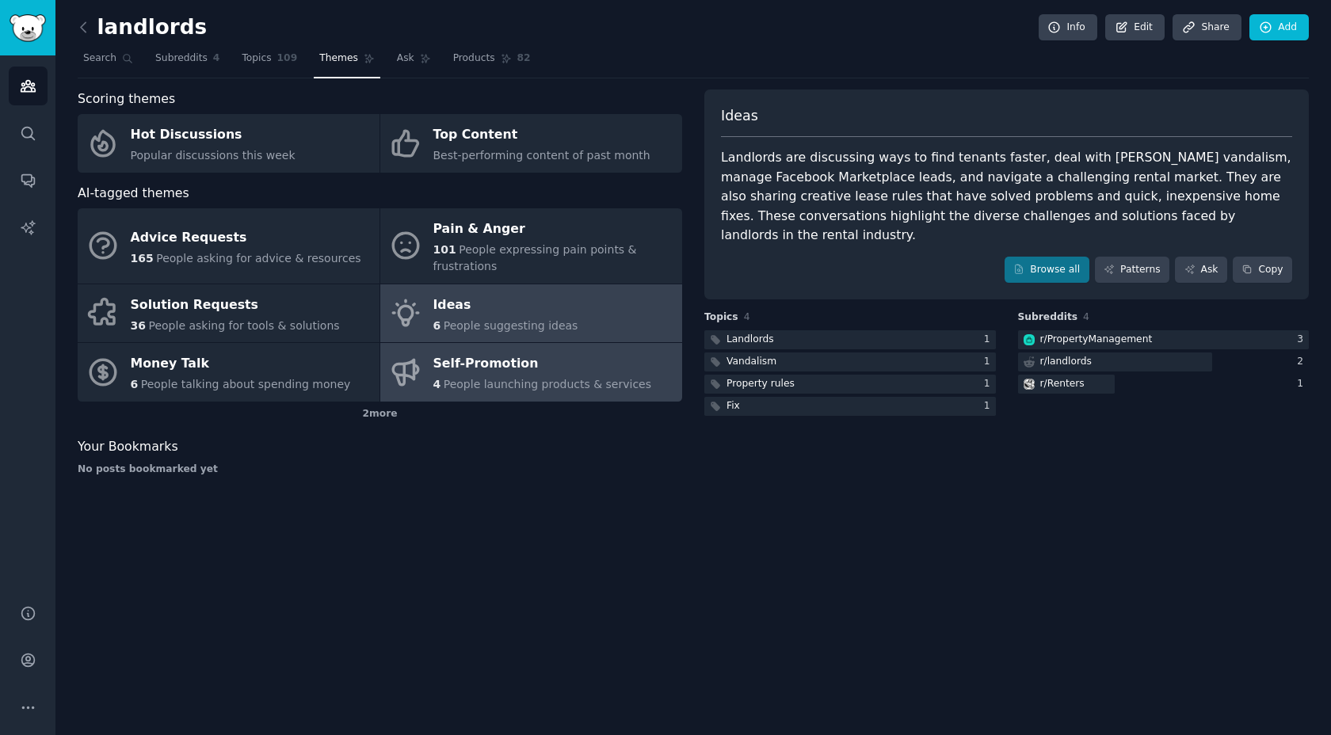
click at [487, 367] on div "Self-Promotion" at bounding box center [542, 364] width 219 height 25
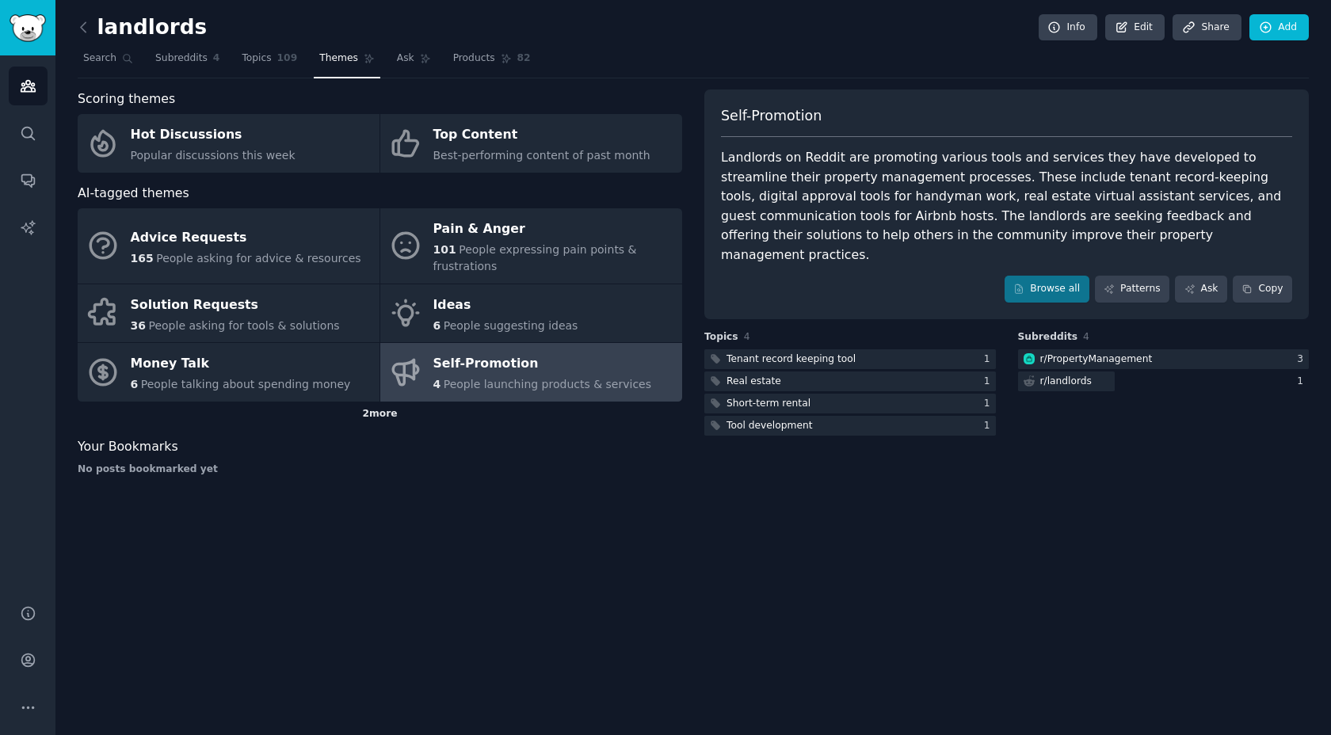
click at [383, 415] on div "2 more" at bounding box center [380, 414] width 605 height 25
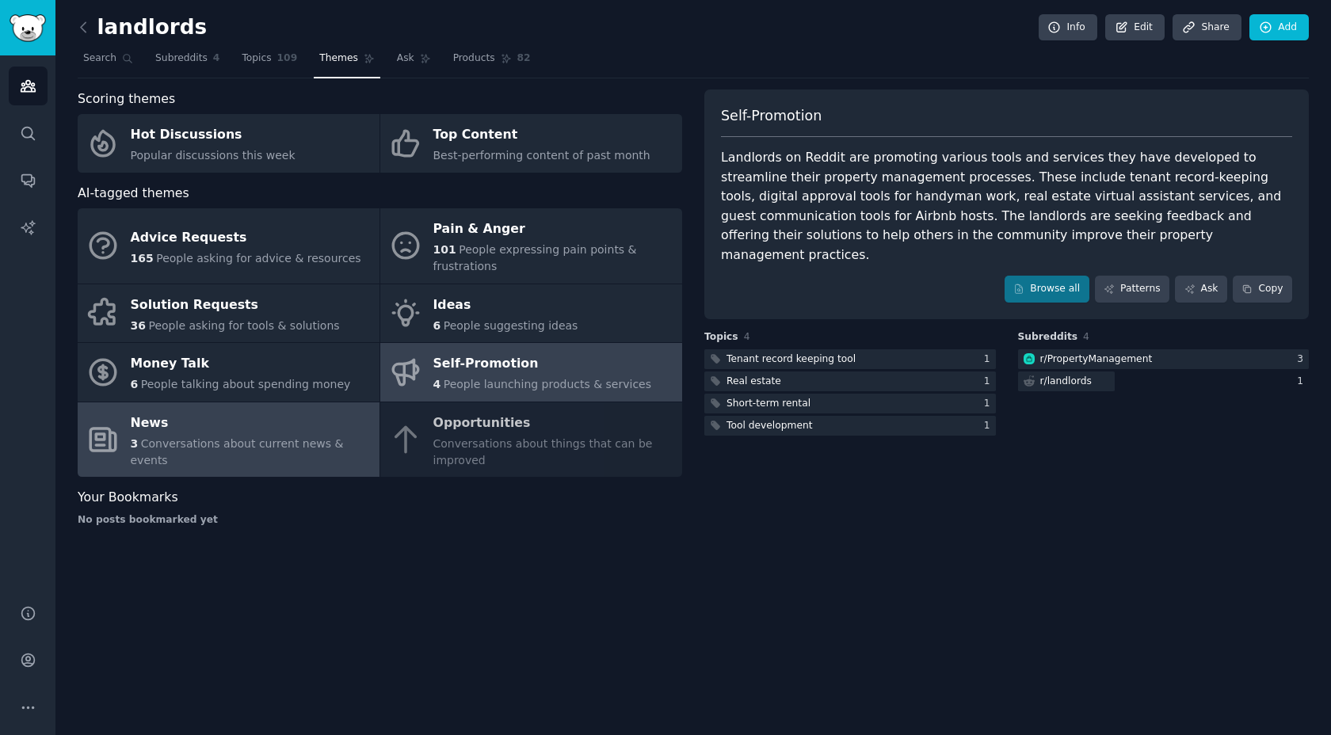
click at [252, 433] on div "News" at bounding box center [251, 422] width 241 height 25
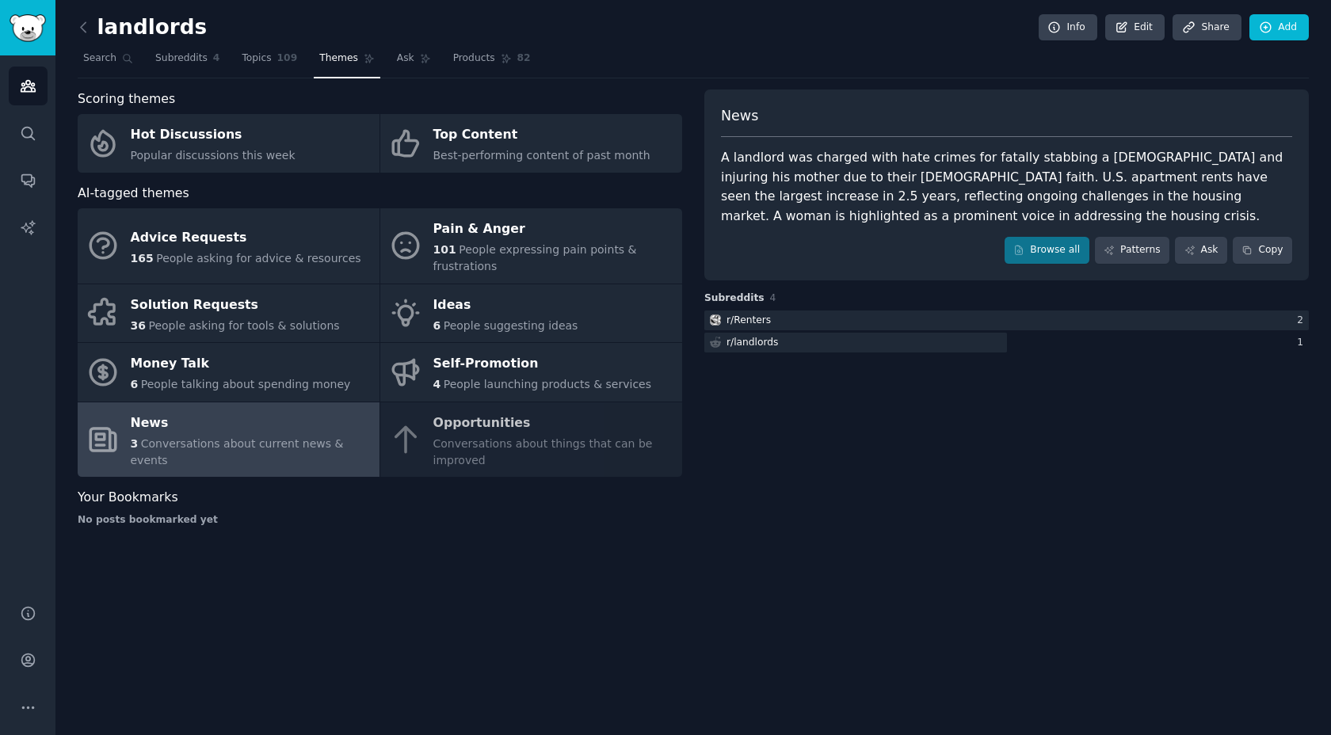
click at [490, 441] on div "Advice Requests 165 People asking for advice & resources Pain & Anger 101 Peopl…" at bounding box center [380, 342] width 605 height 269
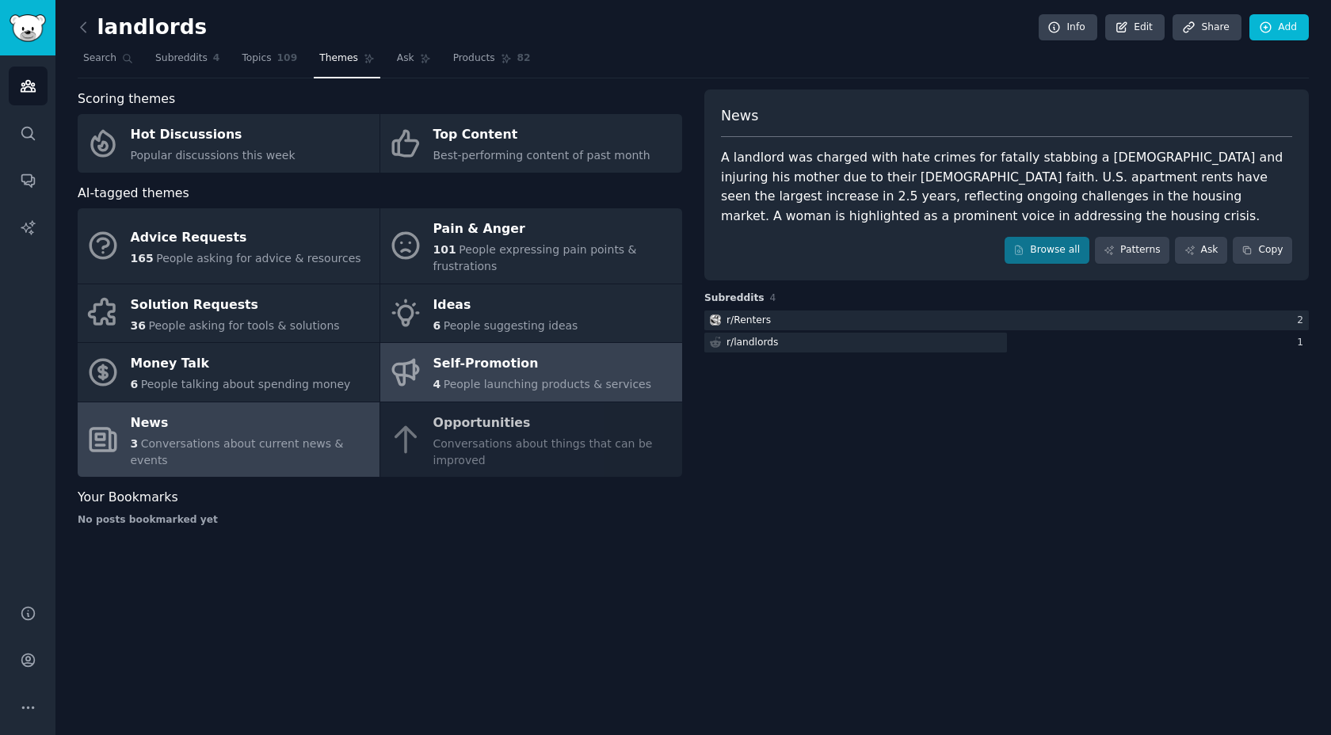
click at [482, 371] on div "Self-Promotion" at bounding box center [542, 364] width 219 height 25
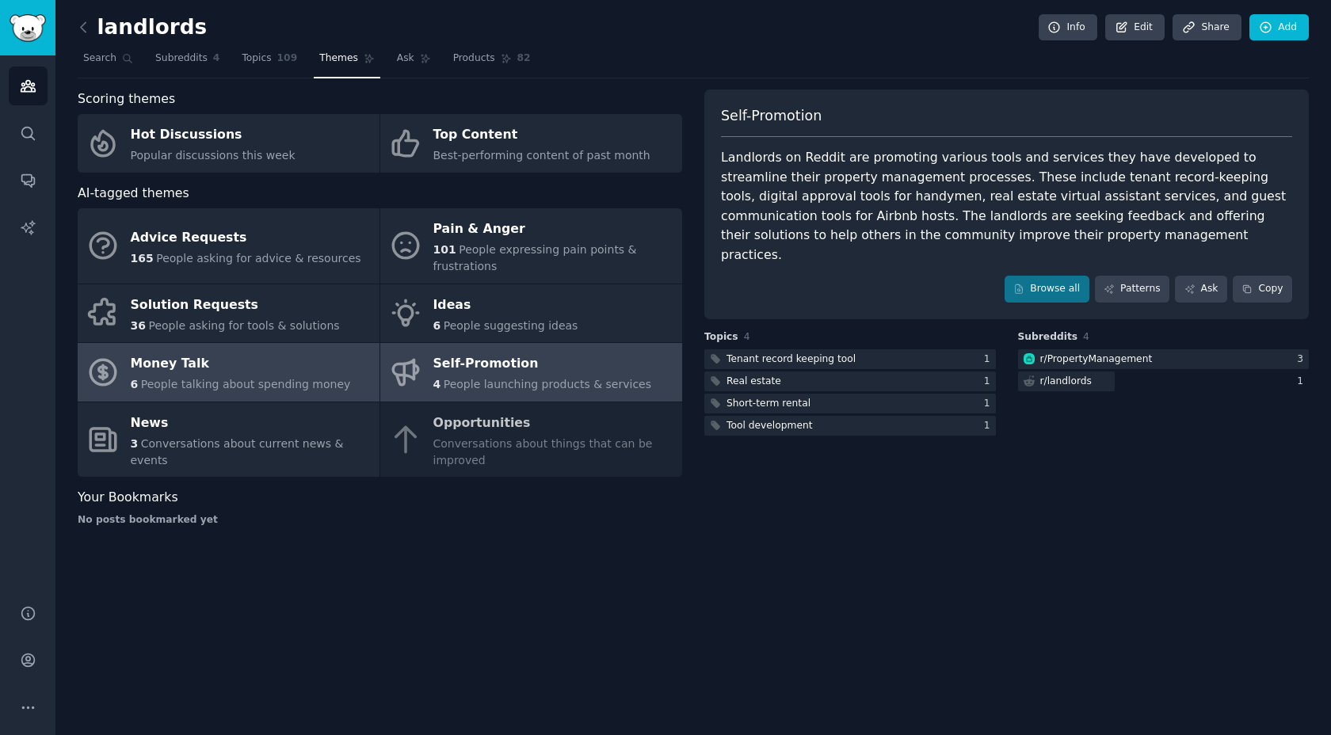
click at [227, 384] on span "People talking about spending money" at bounding box center [246, 384] width 210 height 13
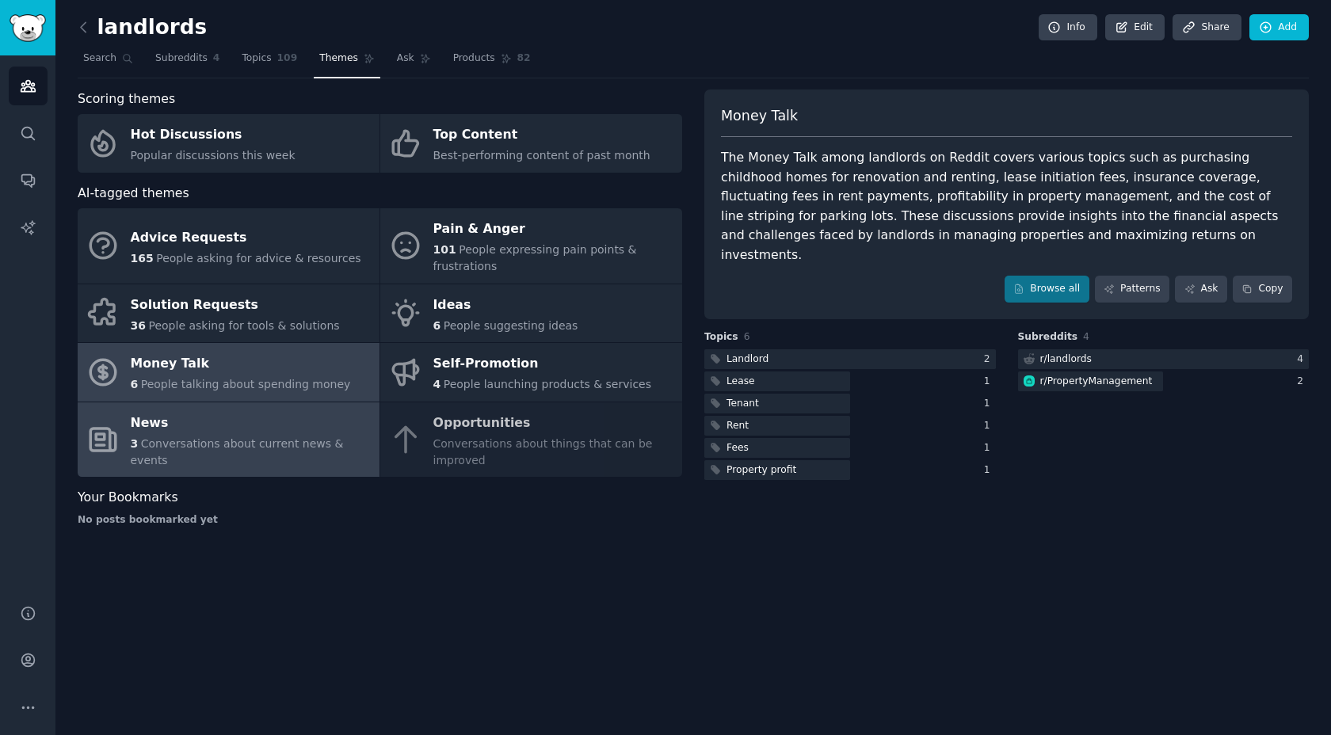
click at [209, 444] on div "3 Conversations about current news & events" at bounding box center [251, 452] width 241 height 33
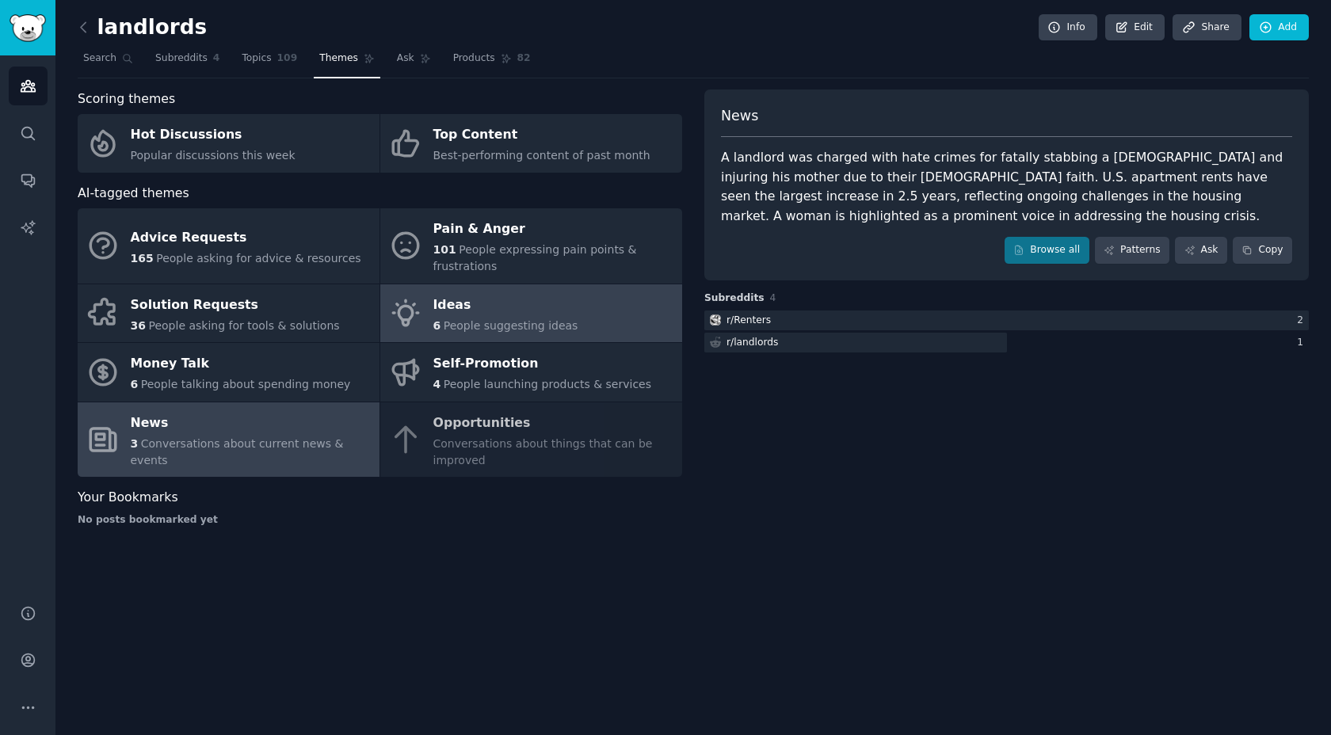
click at [489, 320] on span "People suggesting ideas" at bounding box center [511, 325] width 135 height 13
